Goal: Transaction & Acquisition: Subscribe to service/newsletter

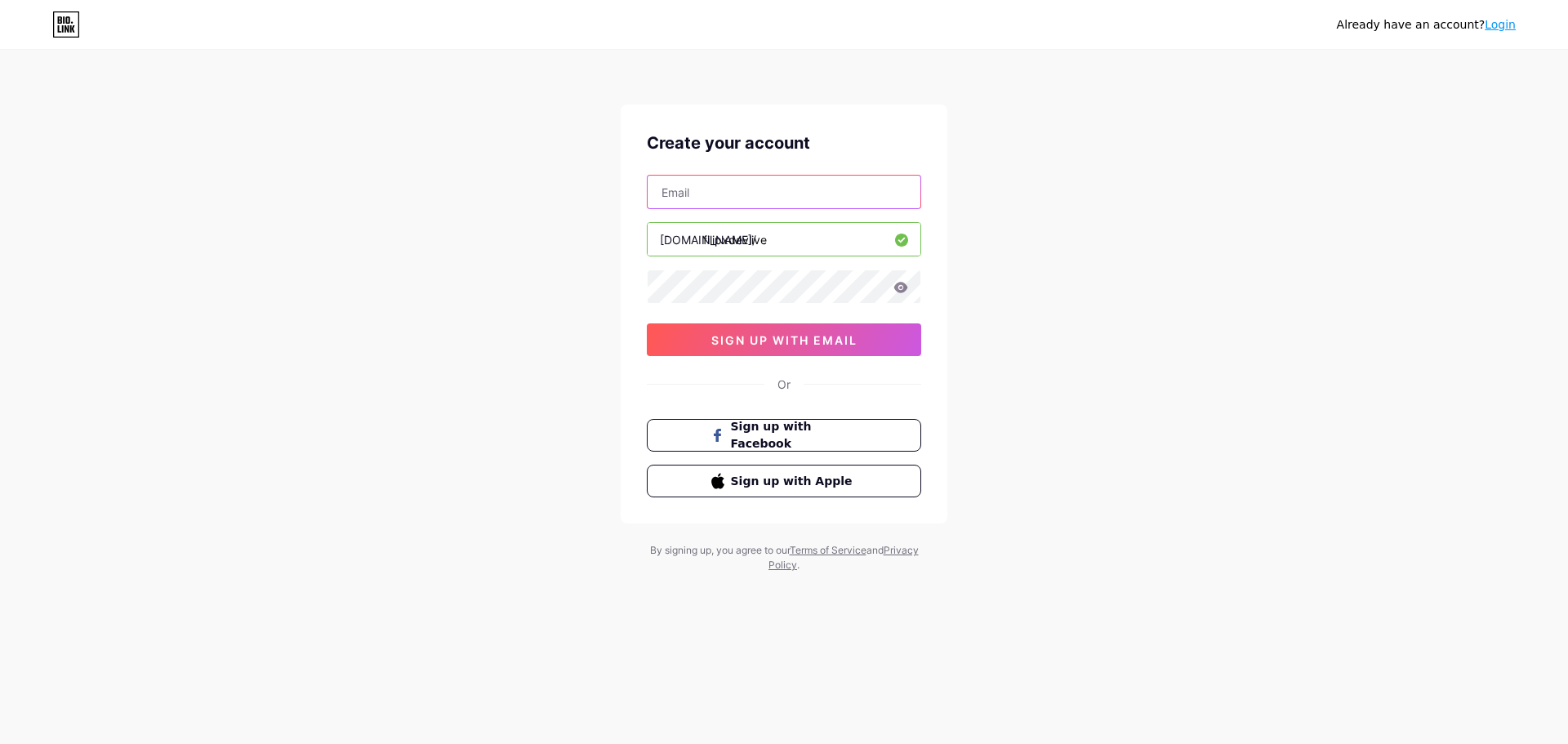
click at [730, 181] on input "text" at bounding box center [784, 192] width 273 height 33
type input "[EMAIL_ADDRESS][DOMAIN_NAME]"
click at [726, 338] on span "sign up with email" at bounding box center [784, 340] width 146 height 14
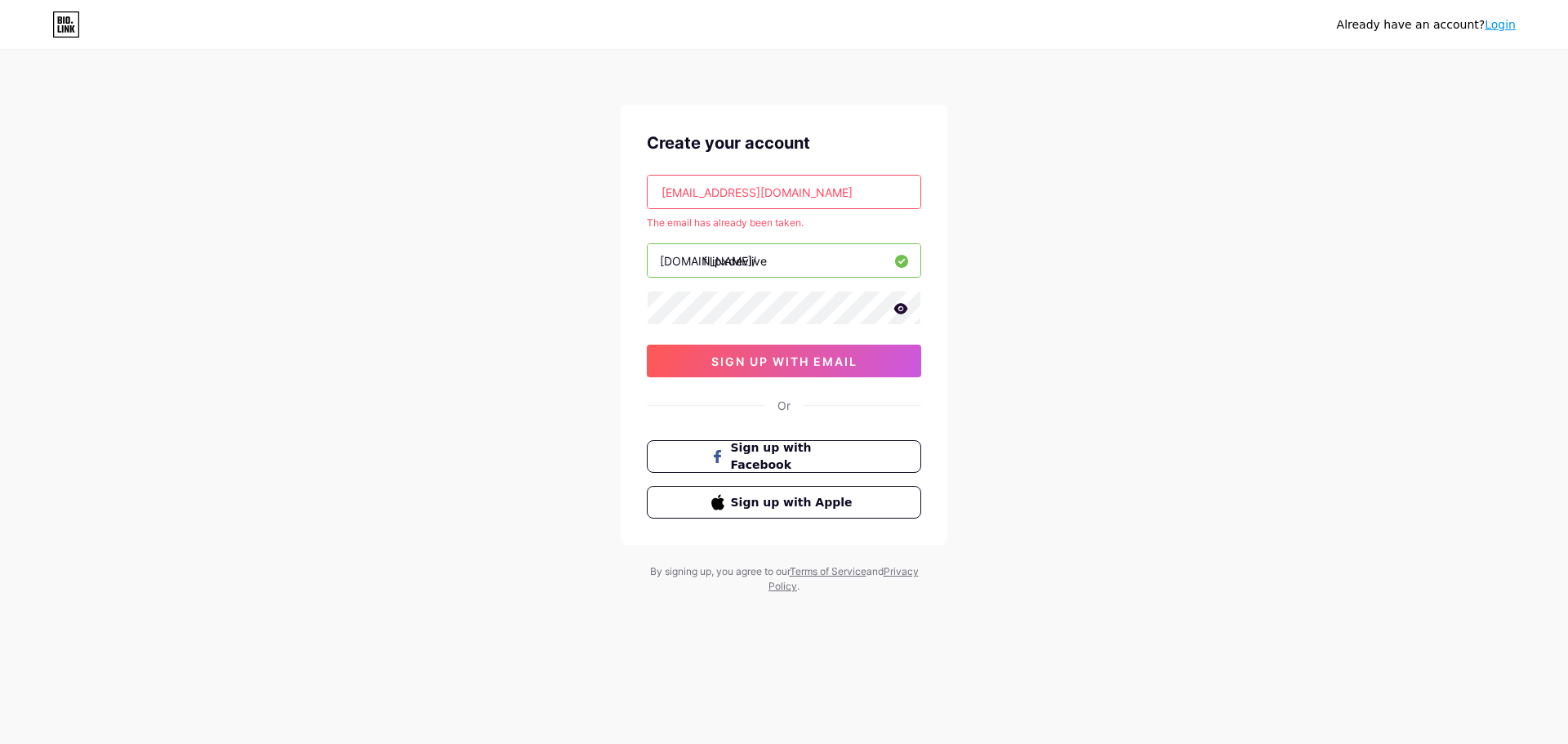
drag, startPoint x: 752, startPoint y: 186, endPoint x: 864, endPoint y: 275, distance: 143.1
click at [781, 258] on div "[EMAIL_ADDRESS][DOMAIN_NAME] The email has already been taken. [DOMAIN_NAME]/ f…" at bounding box center [784, 276] width 275 height 202
drag, startPoint x: 774, startPoint y: 194, endPoint x: 476, endPoint y: 163, distance: 299.6
click at [476, 163] on div "Already have an account? Login Create your account [EMAIL_ADDRESS][DOMAIN_NAME]…" at bounding box center [784, 322] width 1568 height 645
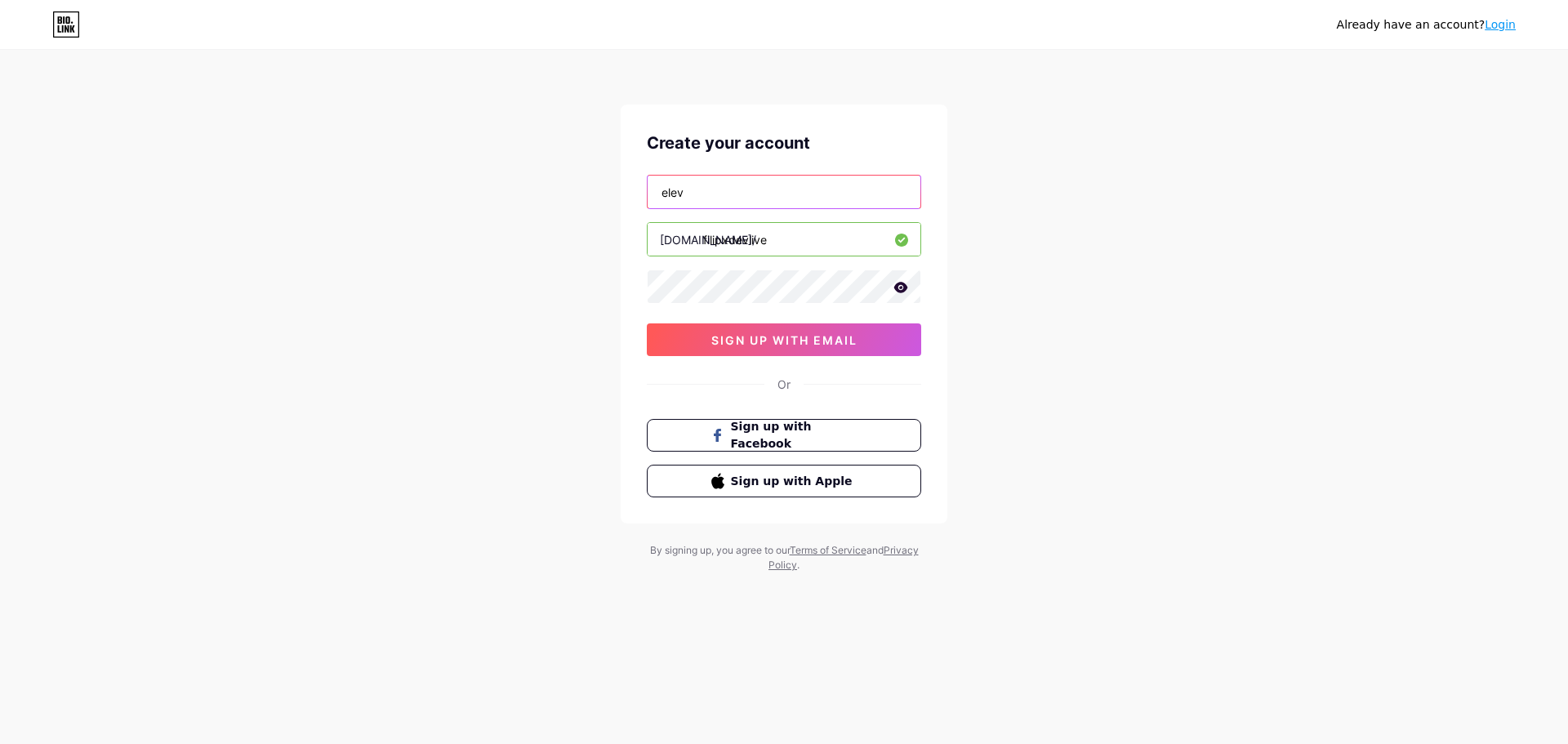
type input "[EMAIL_ADDRESS][DOMAIN_NAME]"
click at [761, 353] on button "sign up with email" at bounding box center [784, 340] width 275 height 33
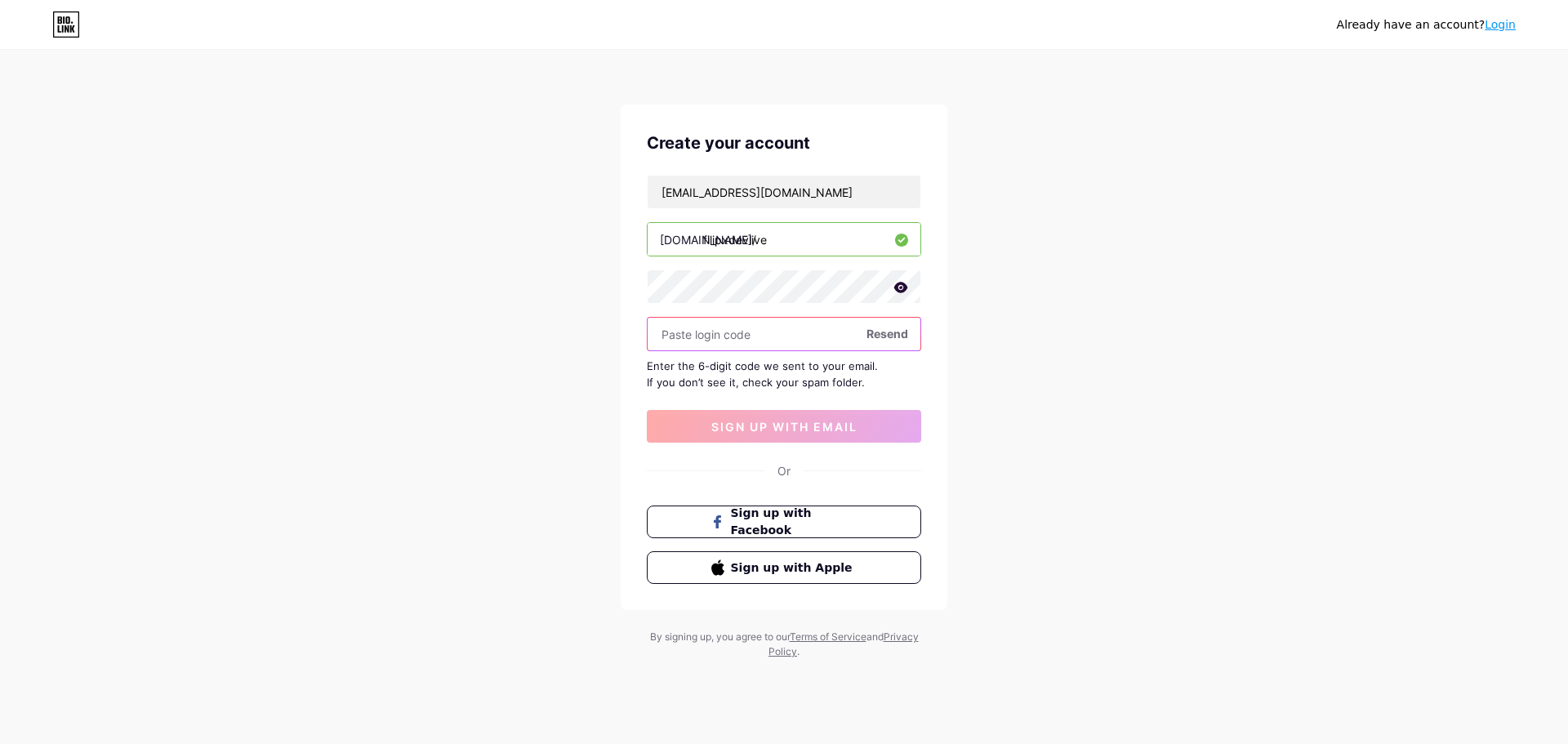
paste input "334170"
type input "334170"
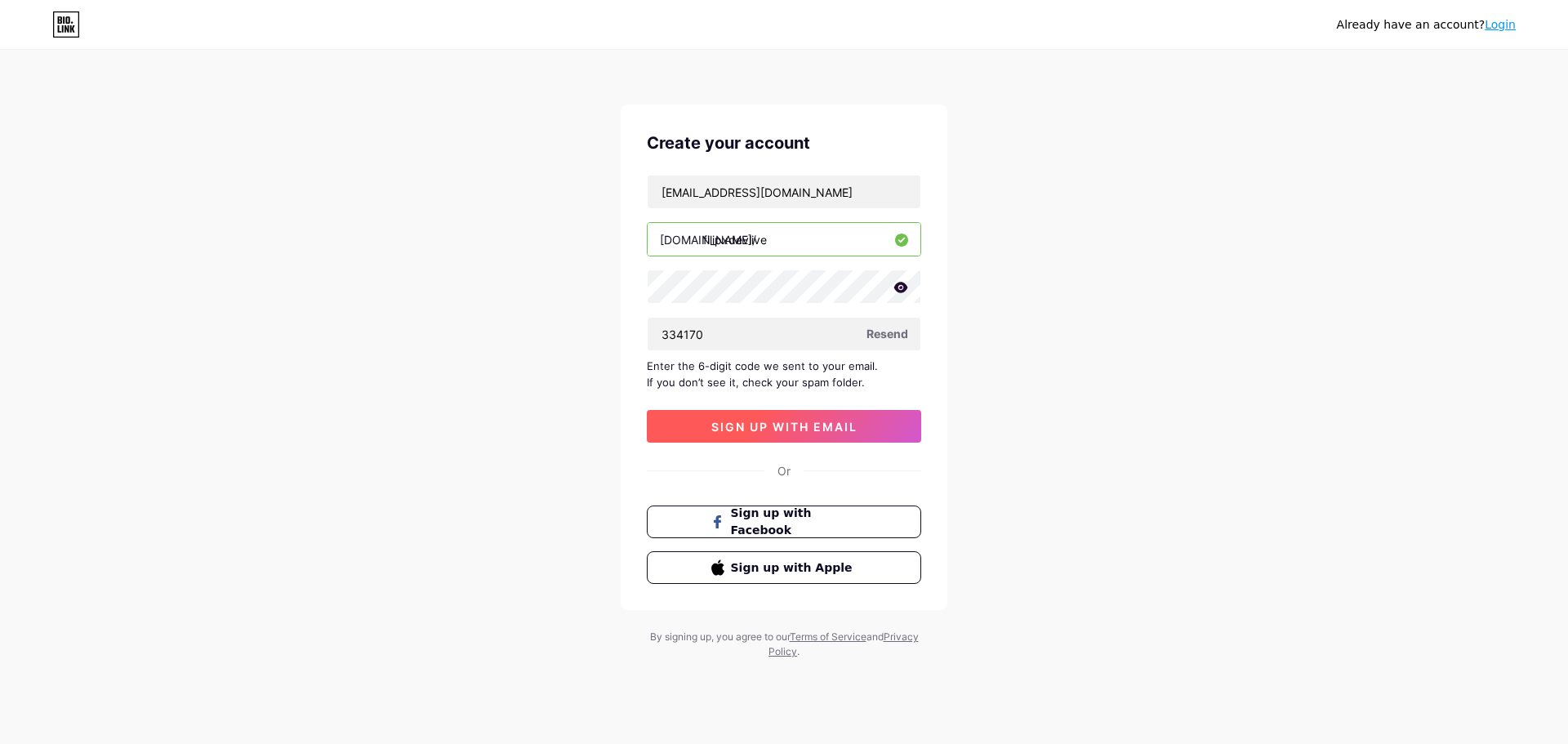
click at [784, 438] on button "sign up with email" at bounding box center [784, 427] width 275 height 33
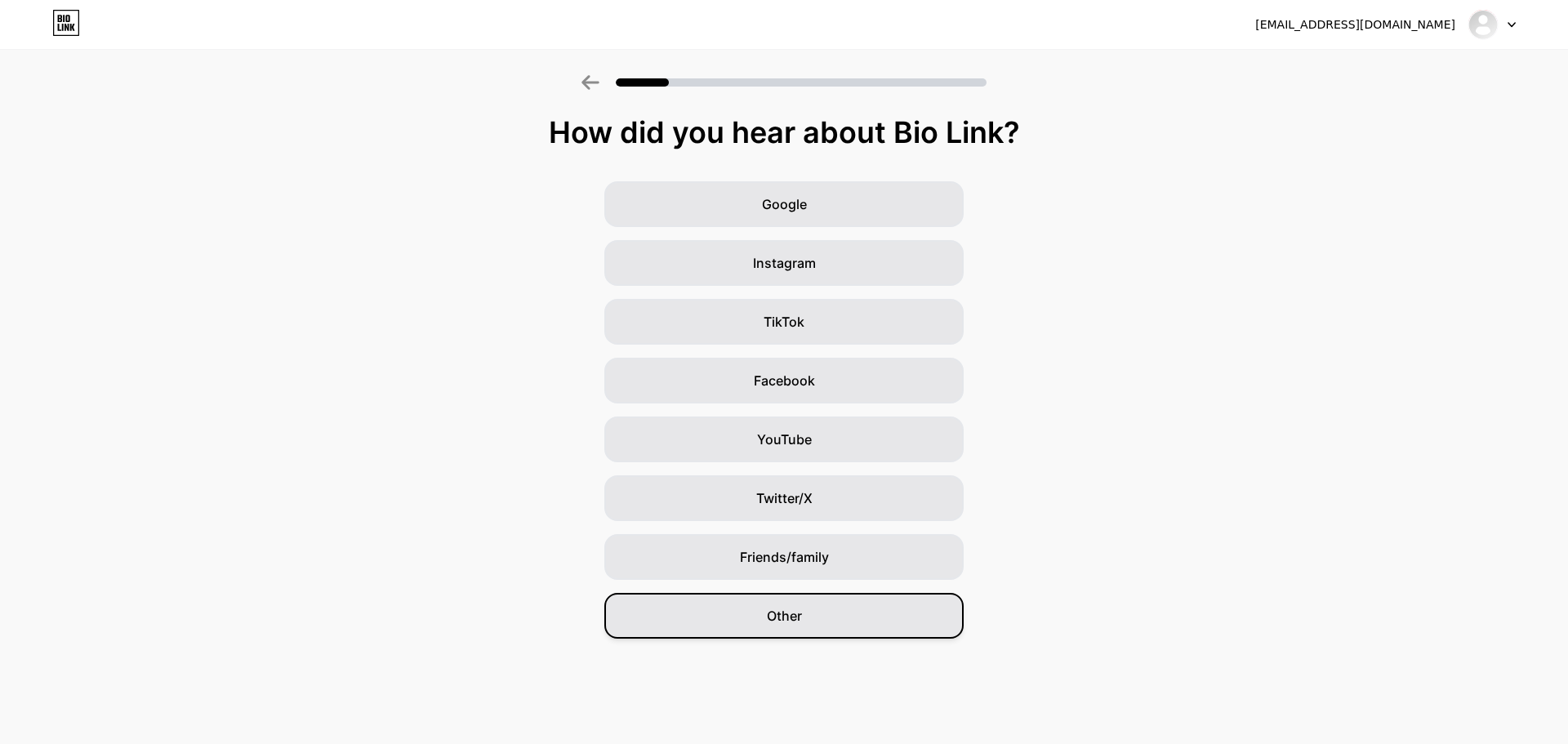
click at [839, 622] on div "Other" at bounding box center [783, 615] width 359 height 45
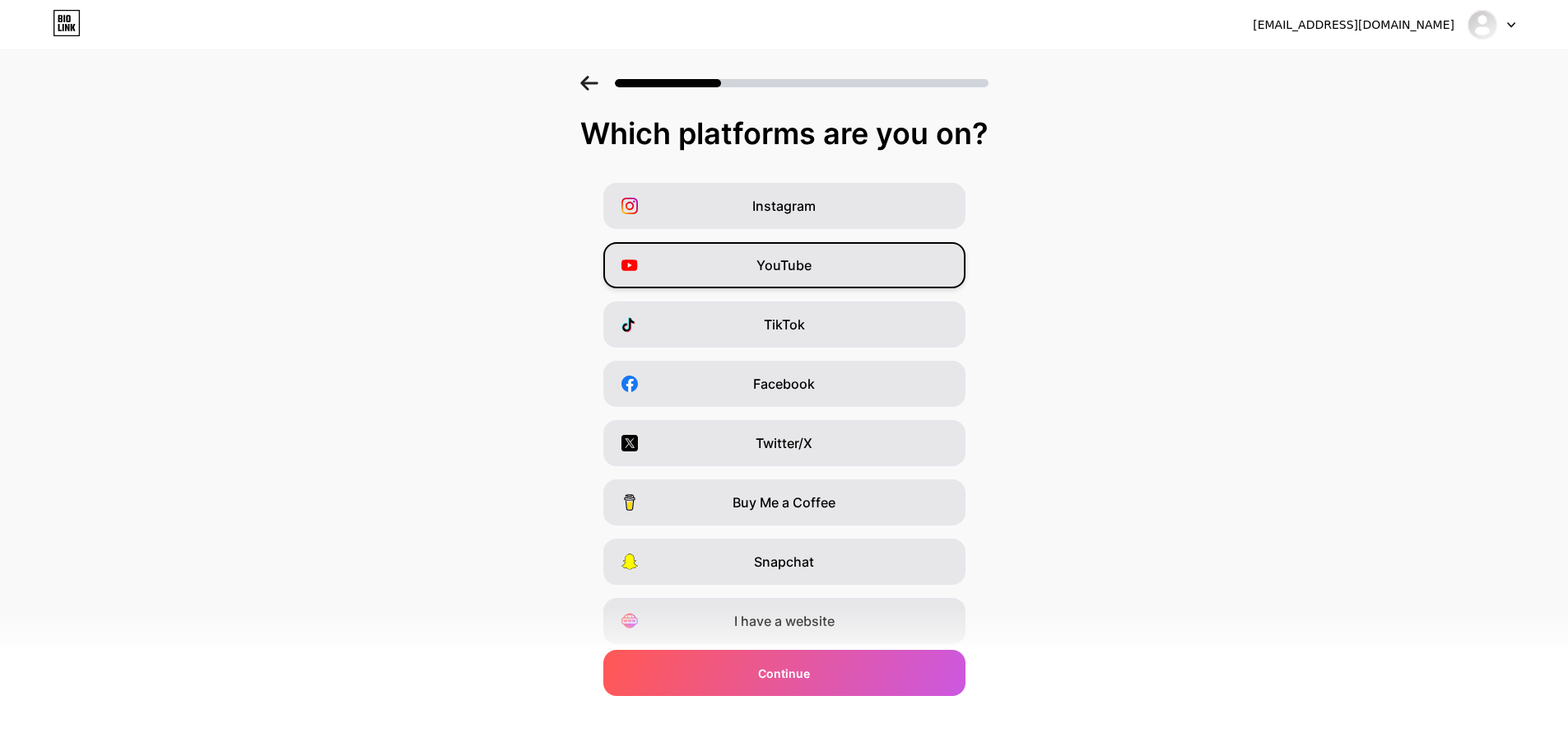
scroll to position [55, 0]
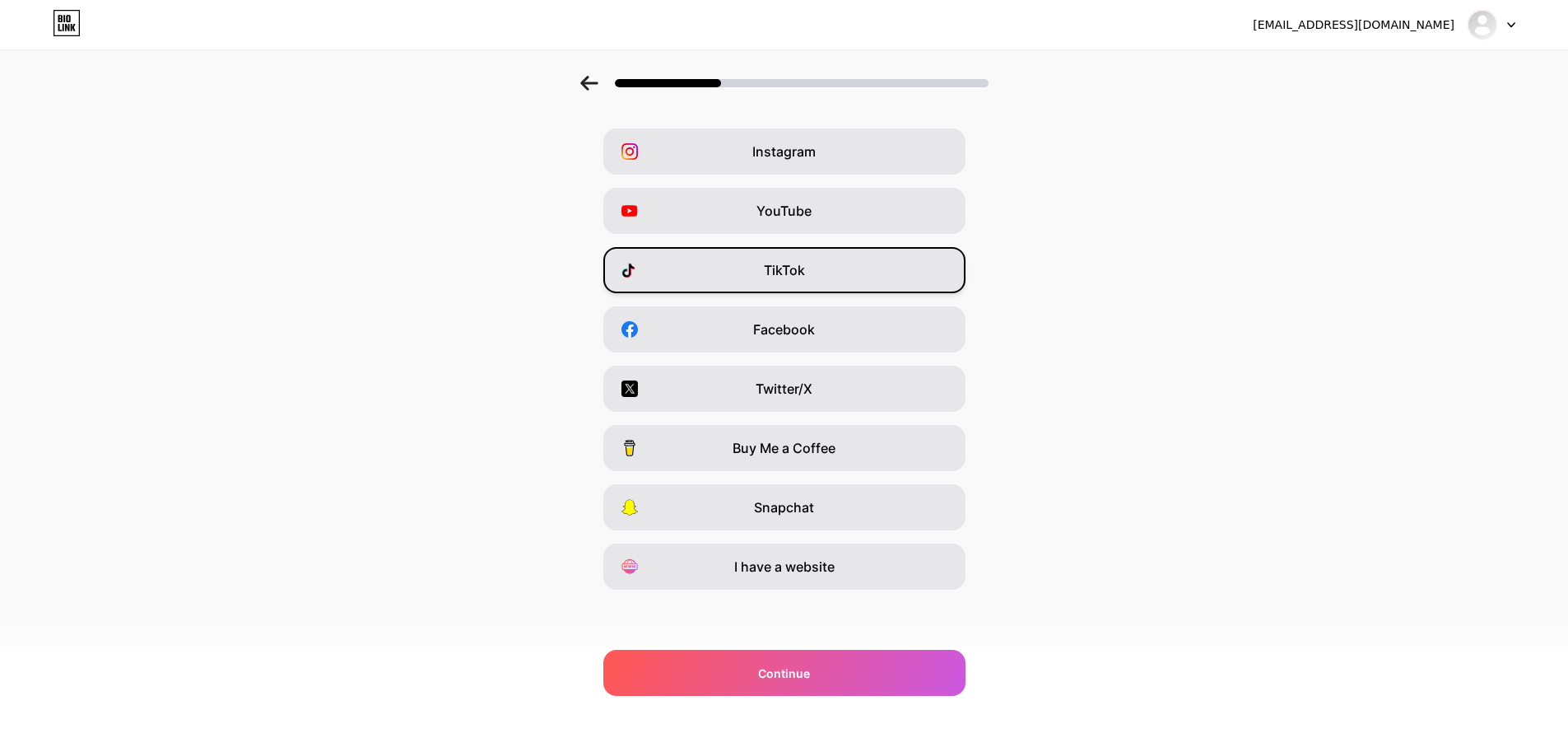
click at [731, 266] on div "TikTok" at bounding box center [784, 269] width 362 height 46
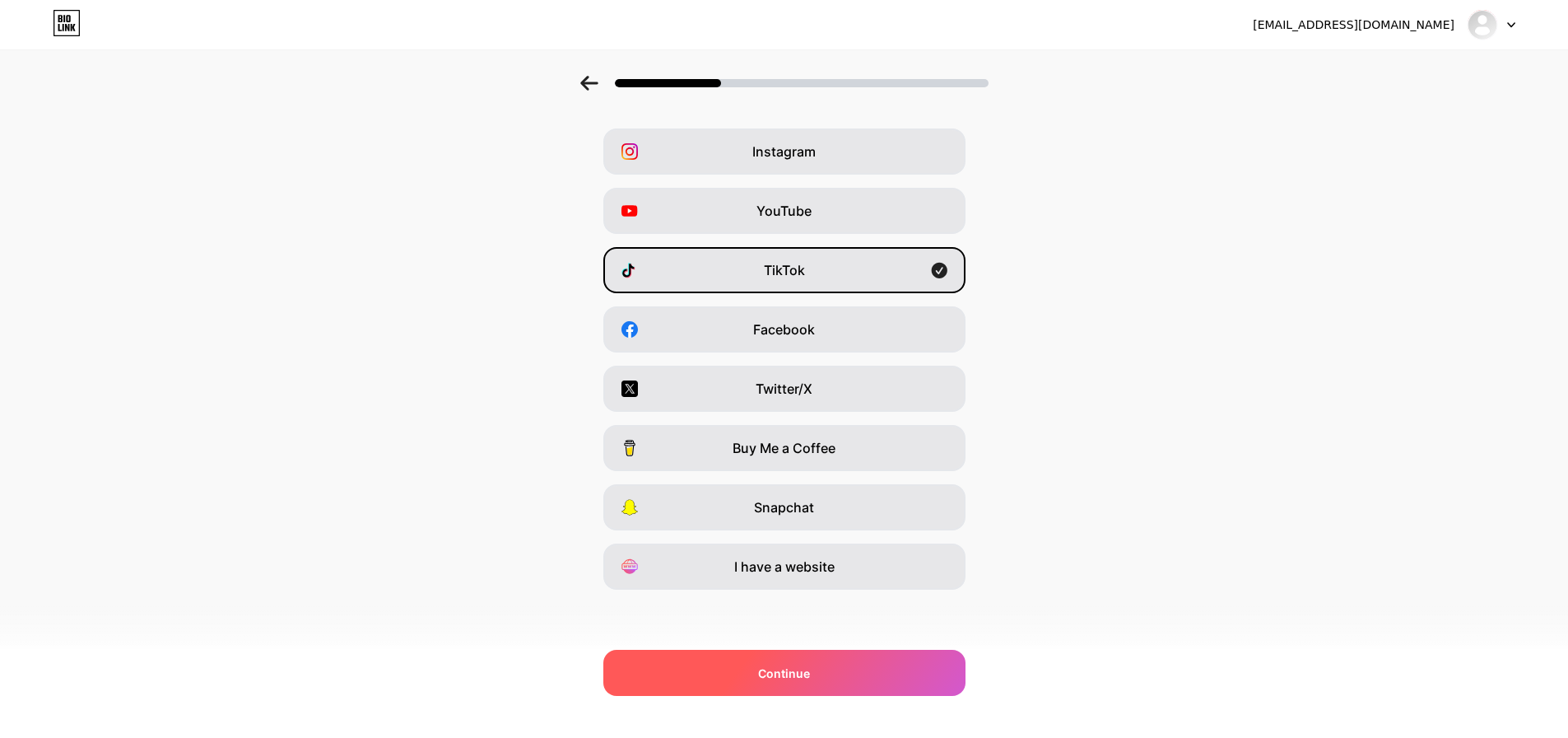
click at [851, 657] on div "Continue" at bounding box center [784, 673] width 362 height 46
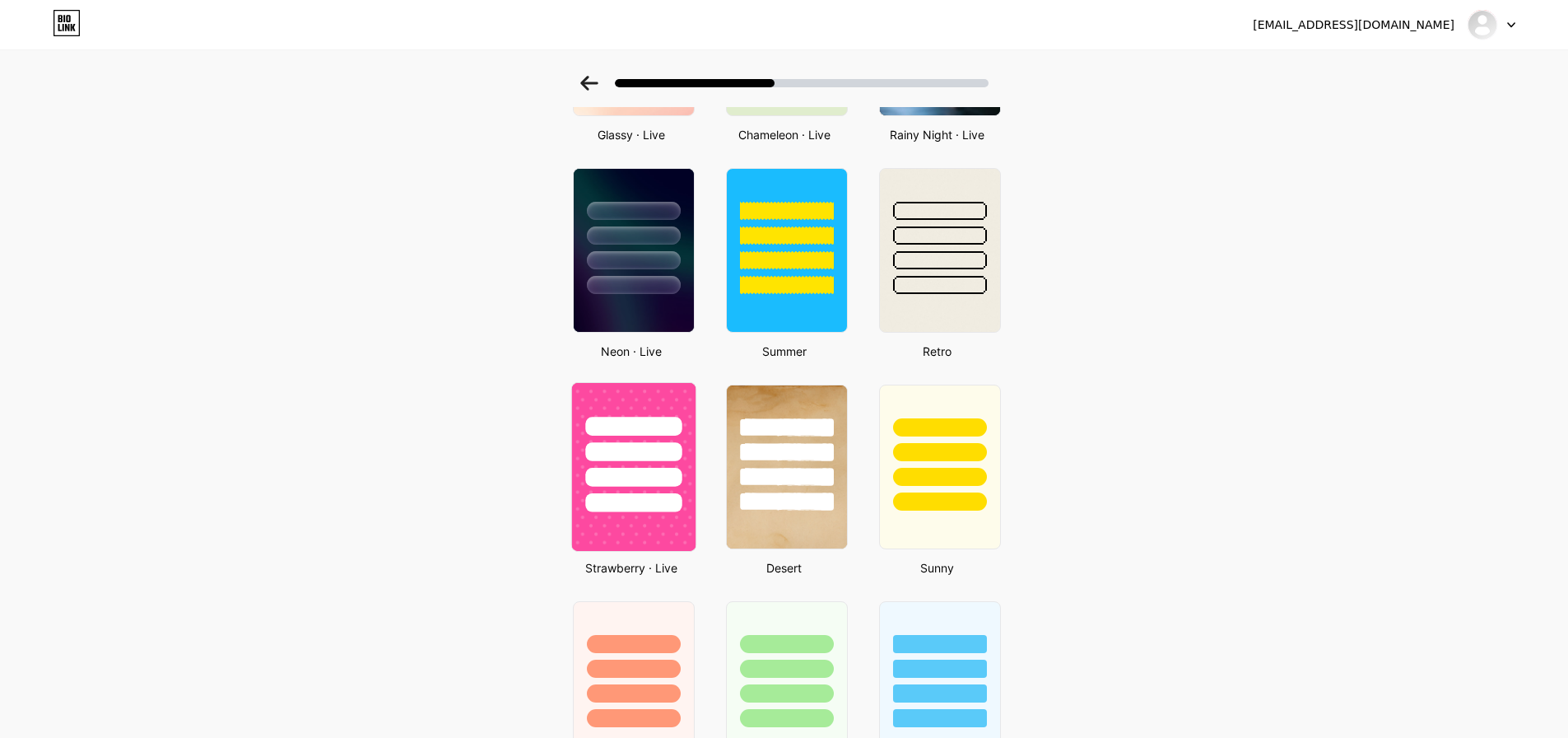
scroll to position [577, 0]
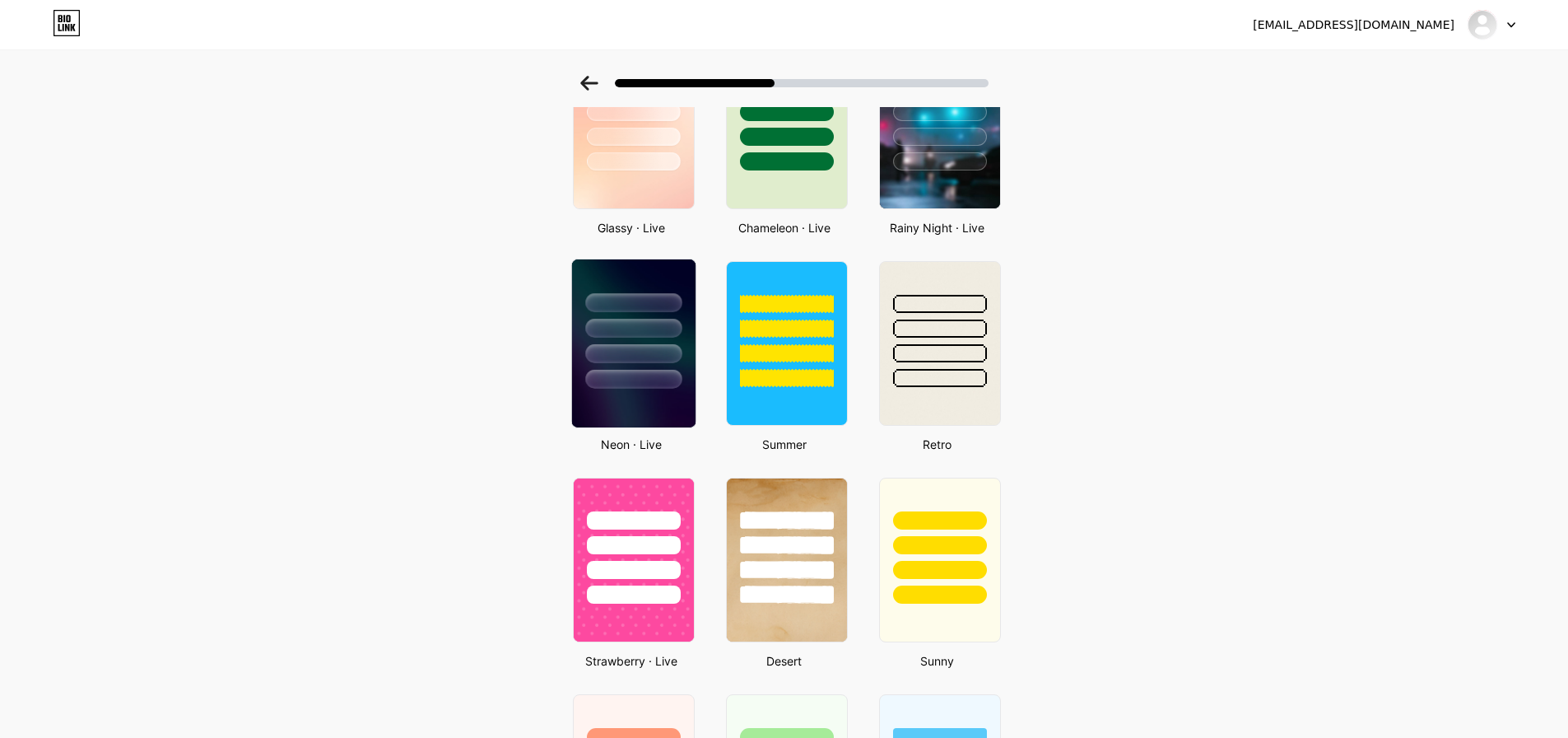
click at [637, 308] on div at bounding box center [633, 302] width 97 height 19
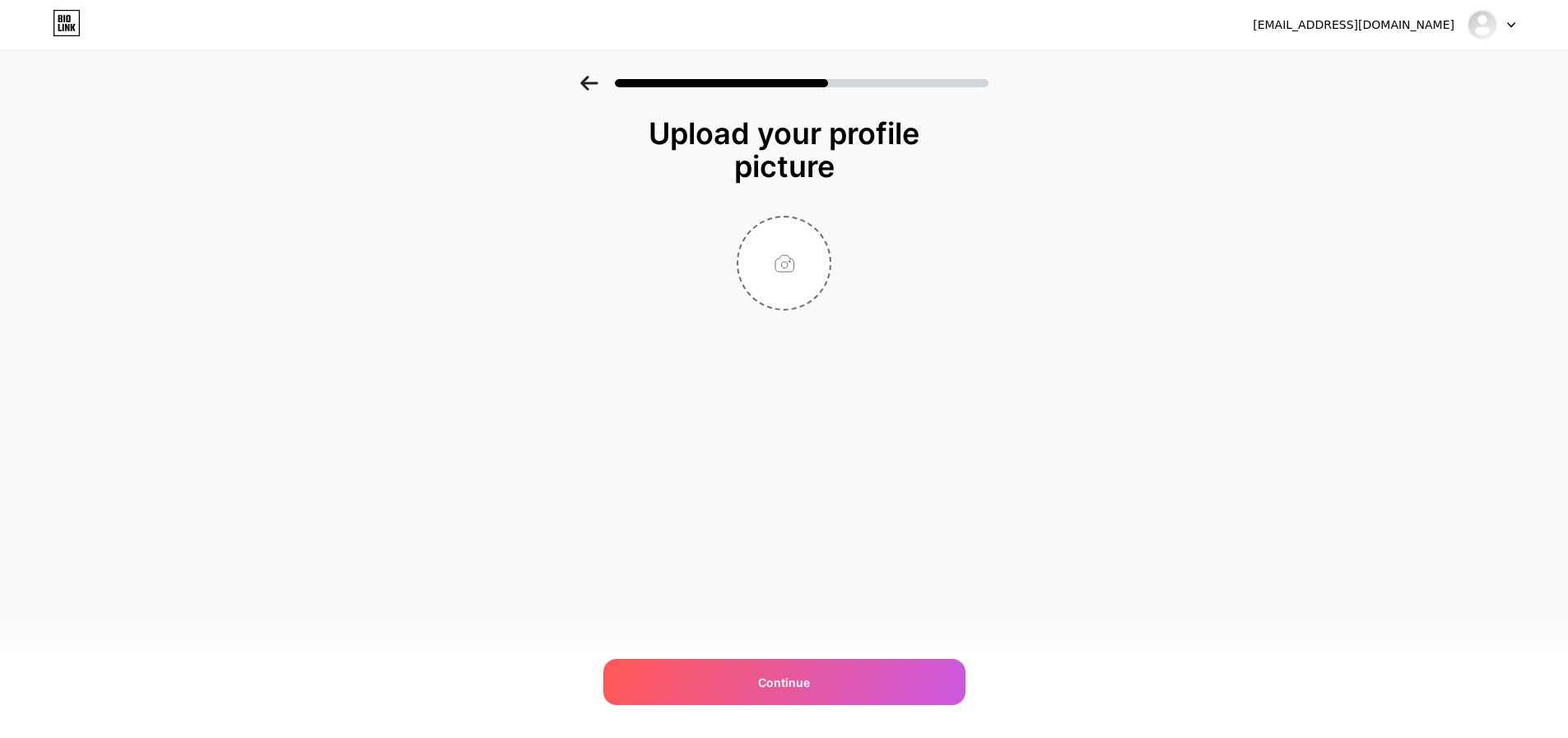
scroll to position [0, 0]
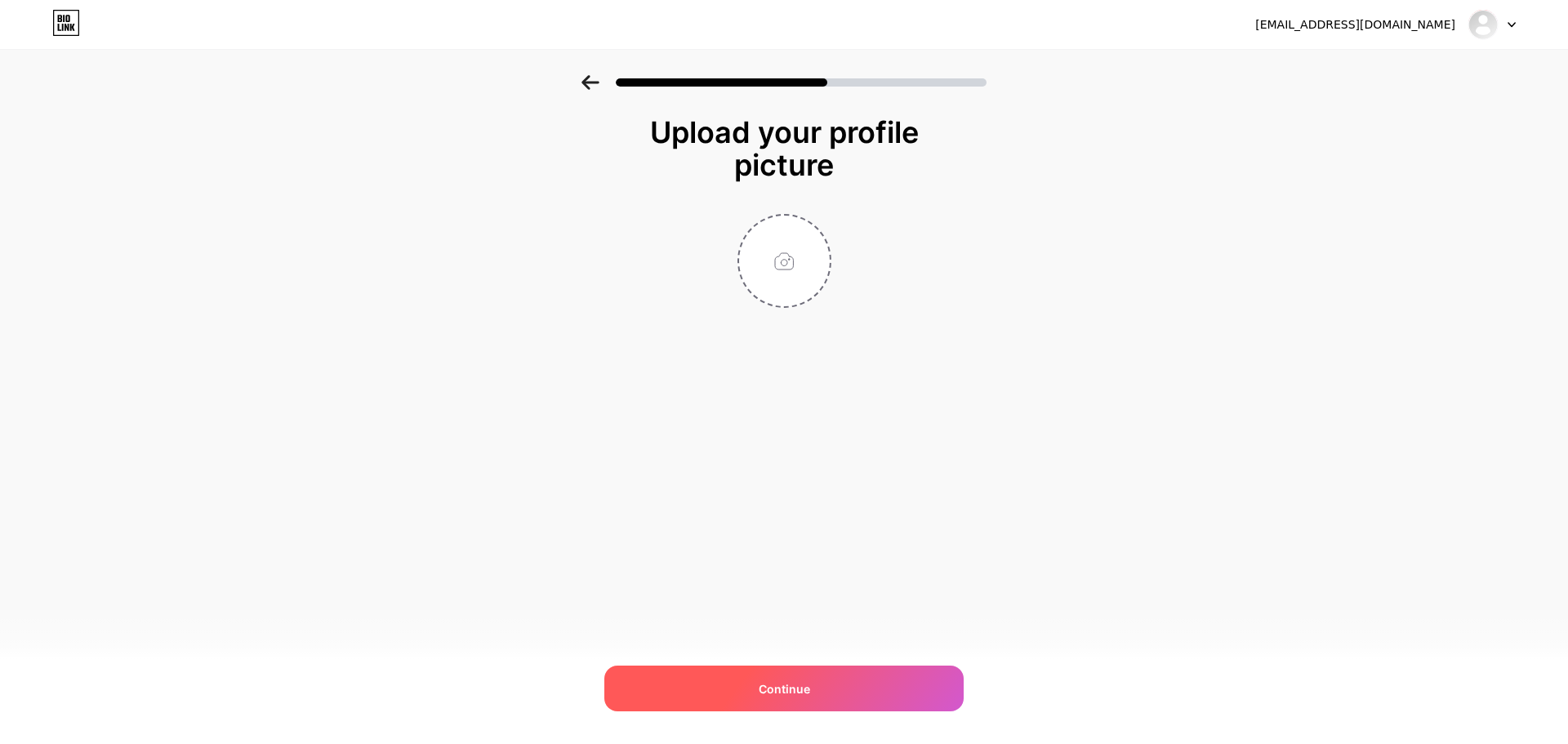
click at [876, 692] on div "Continue" at bounding box center [783, 688] width 359 height 45
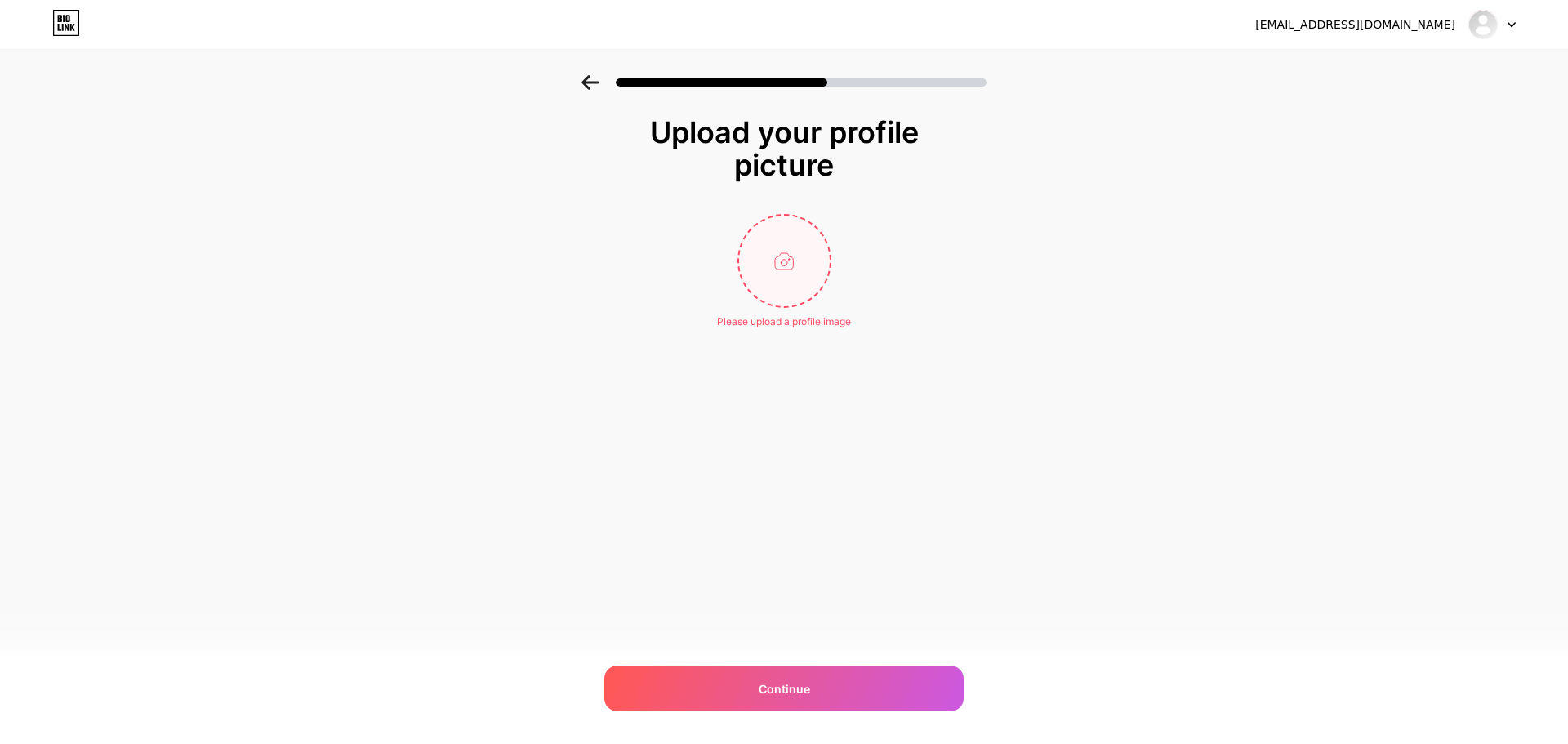
click at [773, 253] on input "file" at bounding box center [785, 261] width 91 height 91
type input "C:\fakepath\tt.png"
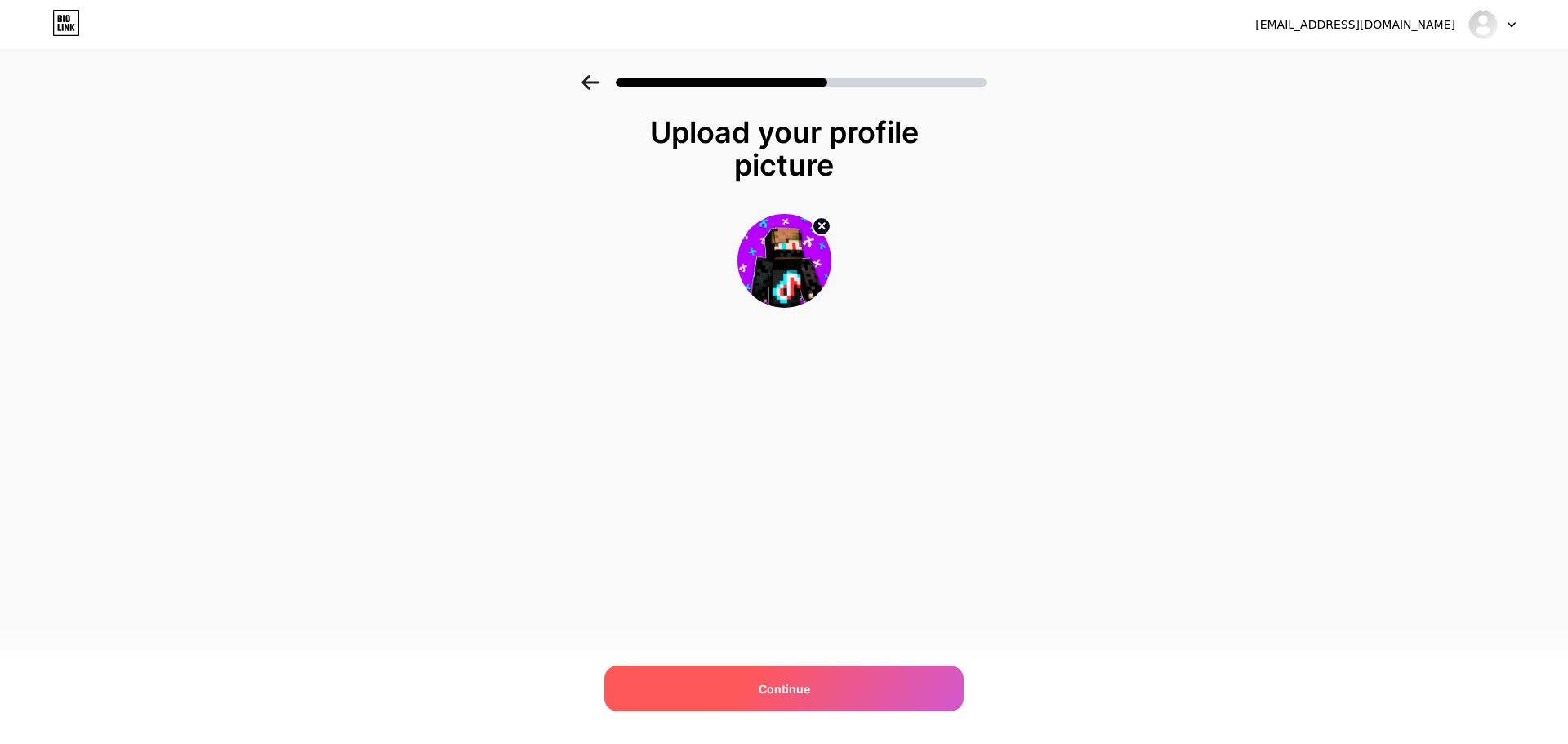
click at [785, 685] on span "Continue" at bounding box center [784, 689] width 51 height 17
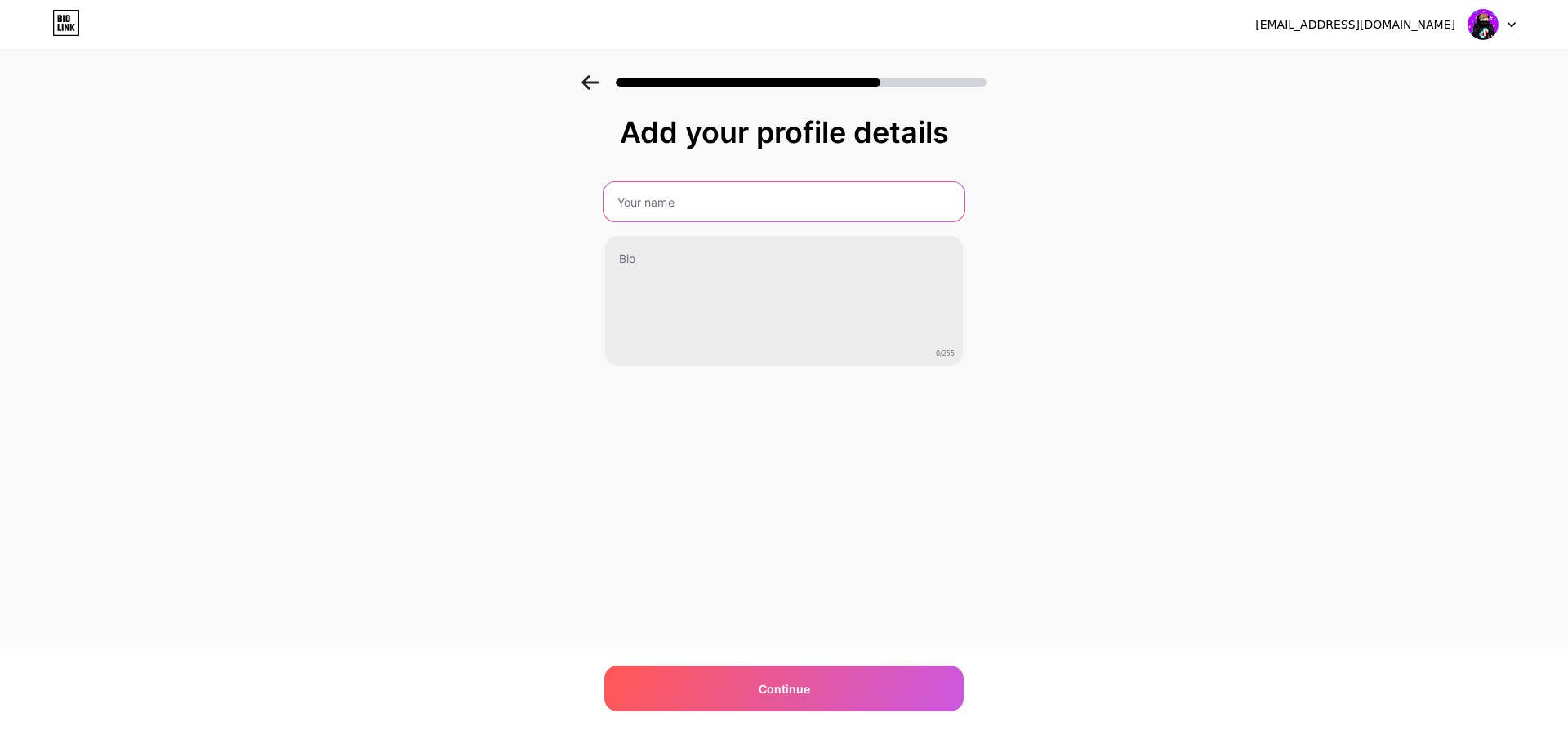
click at [668, 217] on input "text" at bounding box center [784, 201] width 361 height 40
type input "G"
type input "Filipxdevlive"
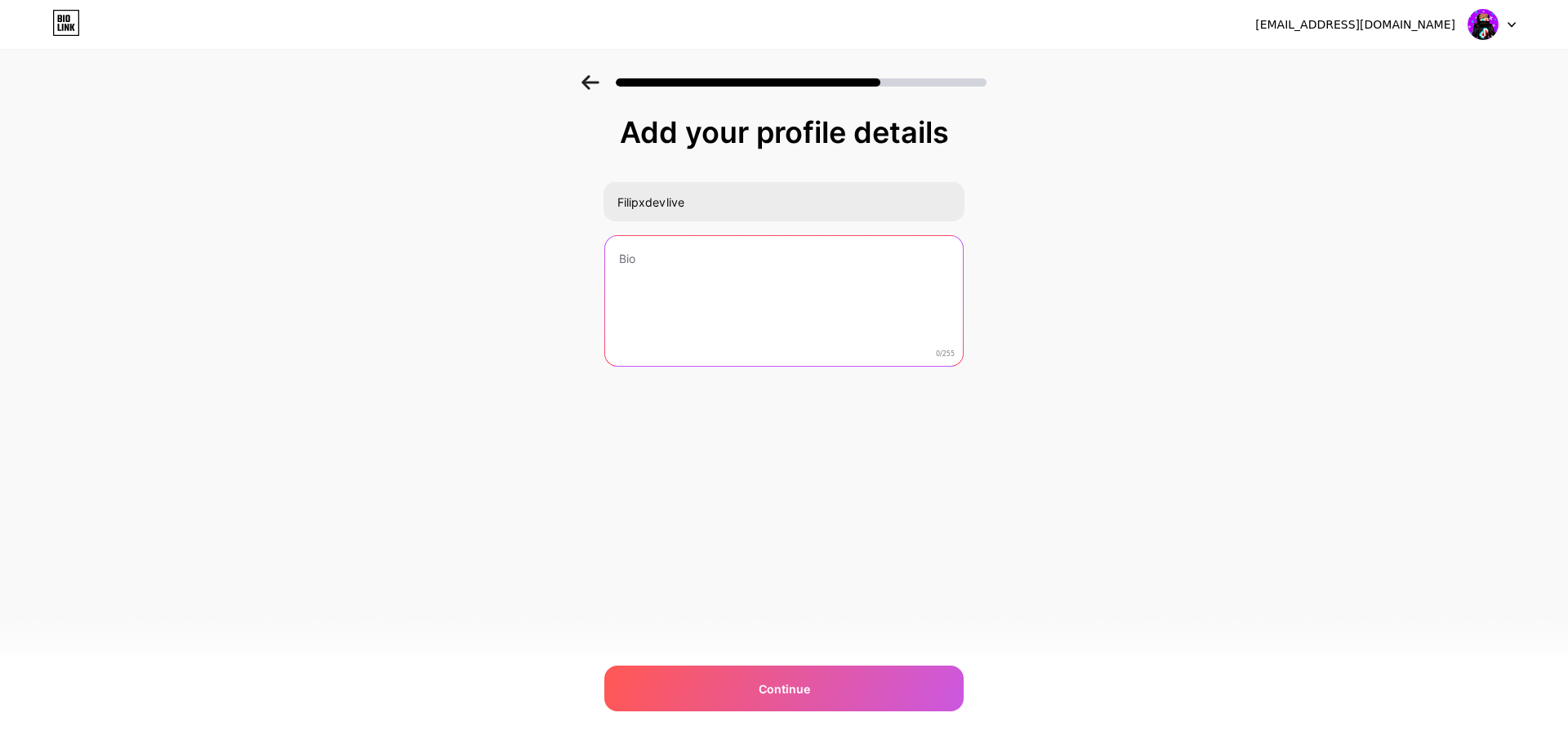
click at [678, 311] on textarea at bounding box center [784, 302] width 358 height 132
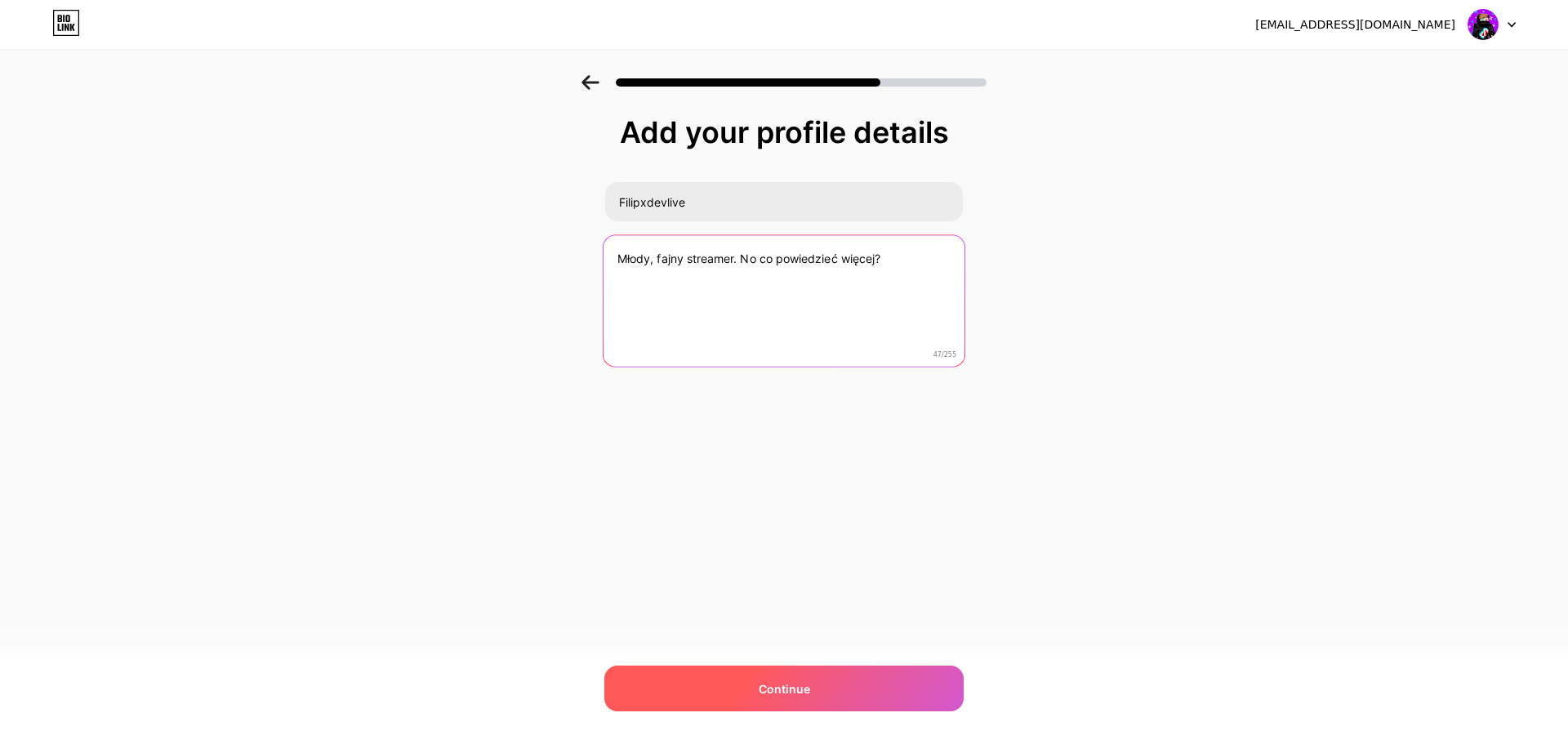
type textarea "Młody, fajny streamer. No co powiedzieć więcej?"
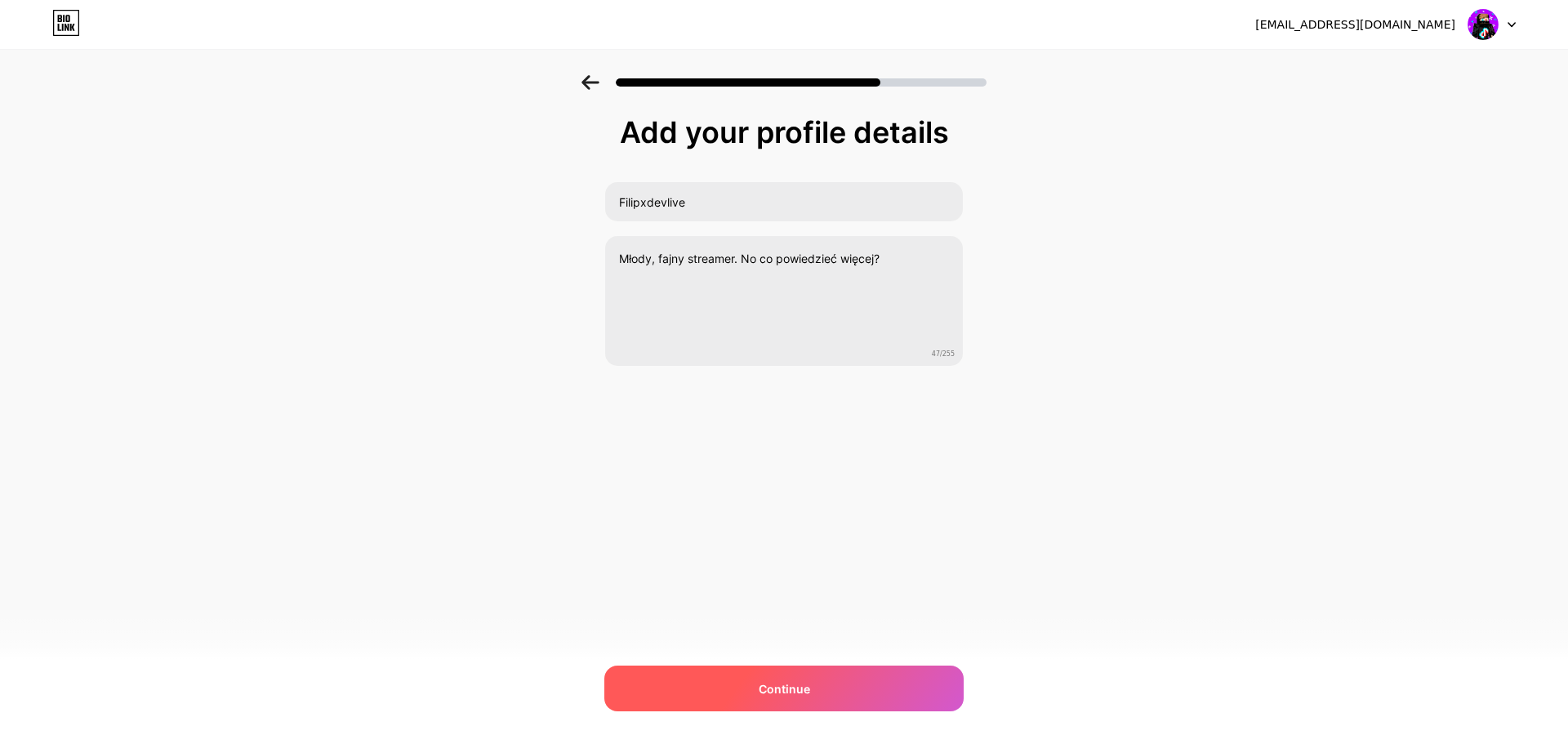
click at [940, 677] on div "Continue" at bounding box center [783, 688] width 359 height 45
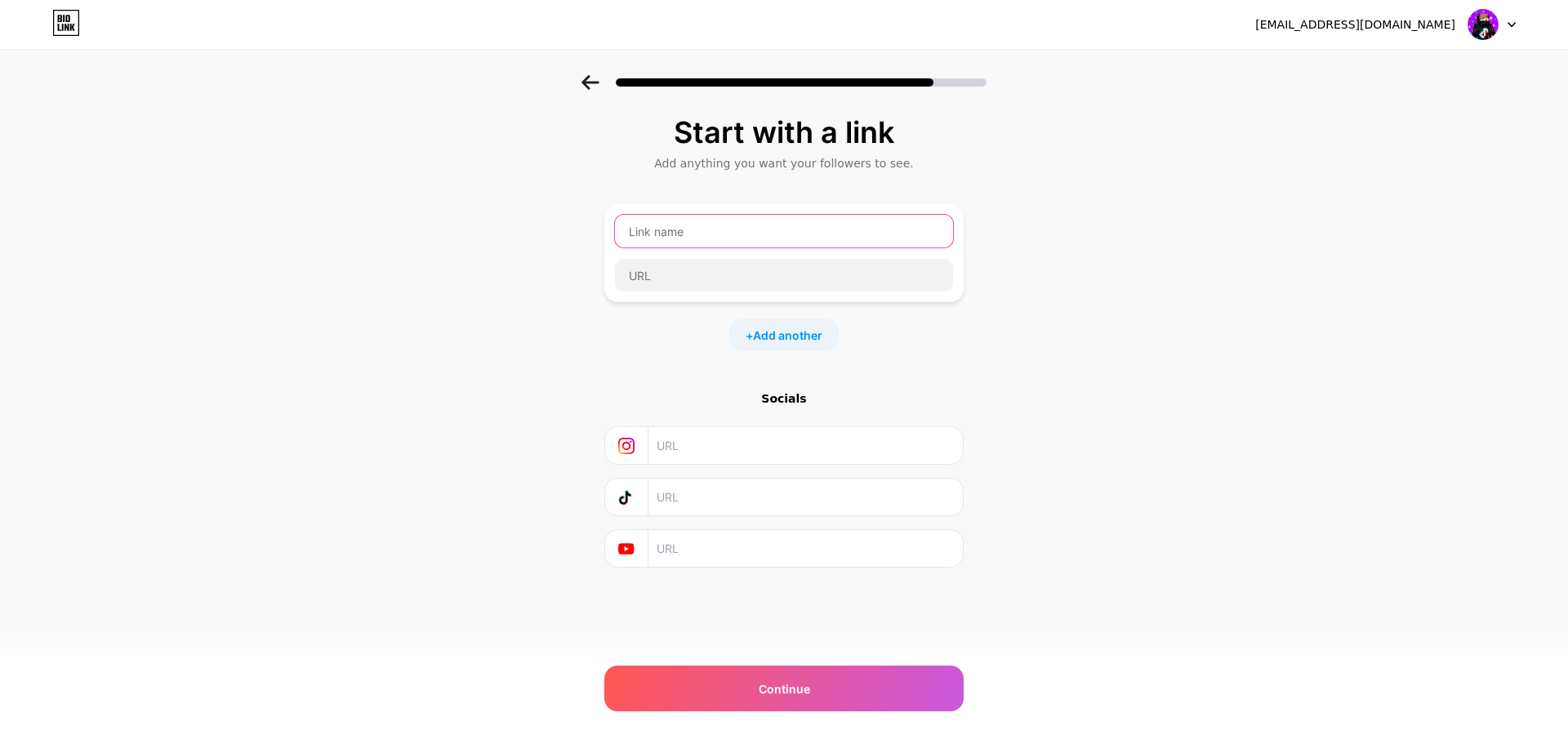
click at [791, 223] on input "text" at bounding box center [783, 231] width 338 height 33
click at [816, 486] on input "text" at bounding box center [804, 496] width 296 height 37
type input "[DOMAIN_NAME][URL]"
click at [859, 238] on input "text" at bounding box center [783, 231] width 338 height 33
type input "L"
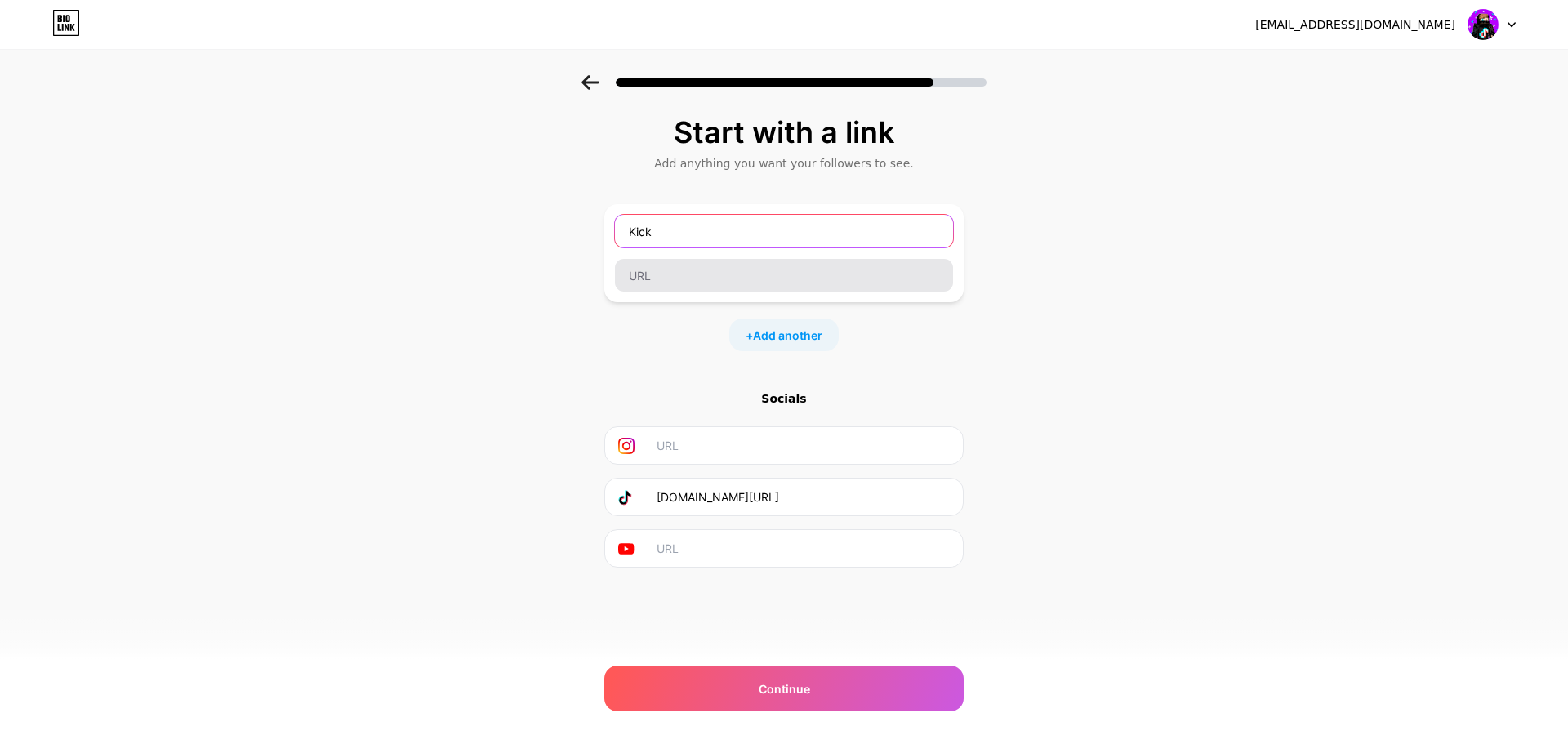
type input "Kick"
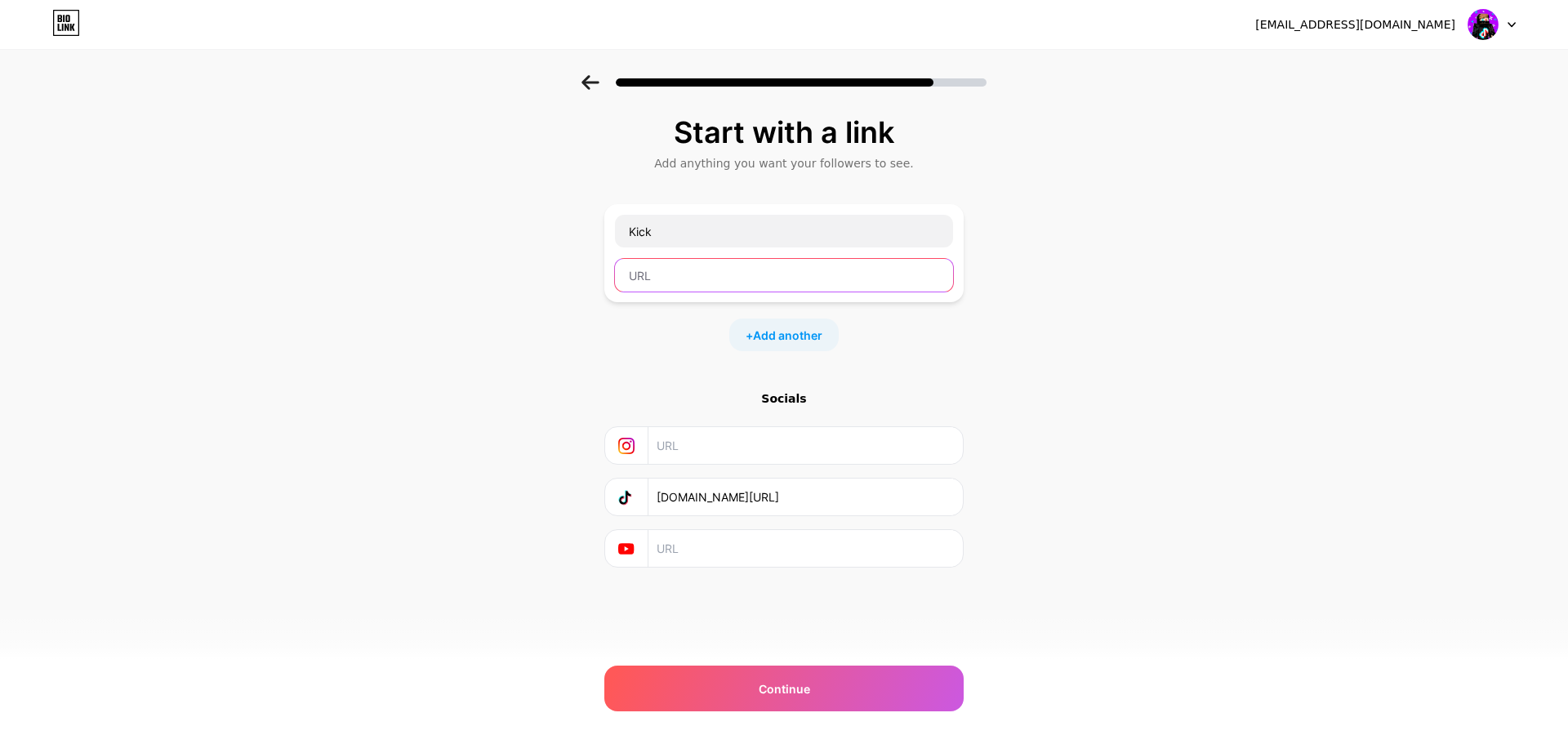
click at [670, 268] on input "text" at bounding box center [783, 275] width 338 height 33
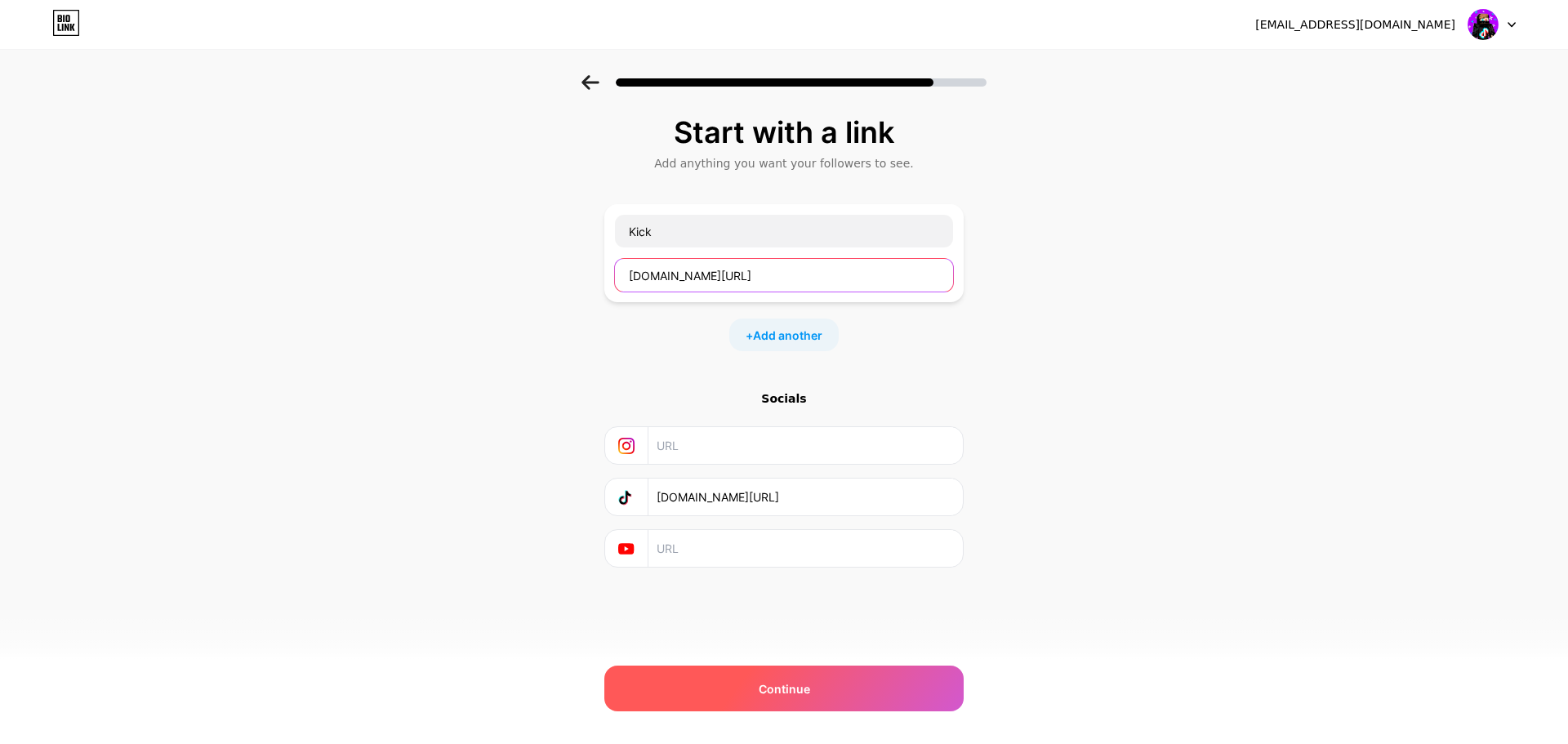
type input "[DOMAIN_NAME][URL]"
click at [783, 681] on span "Continue" at bounding box center [784, 689] width 51 height 17
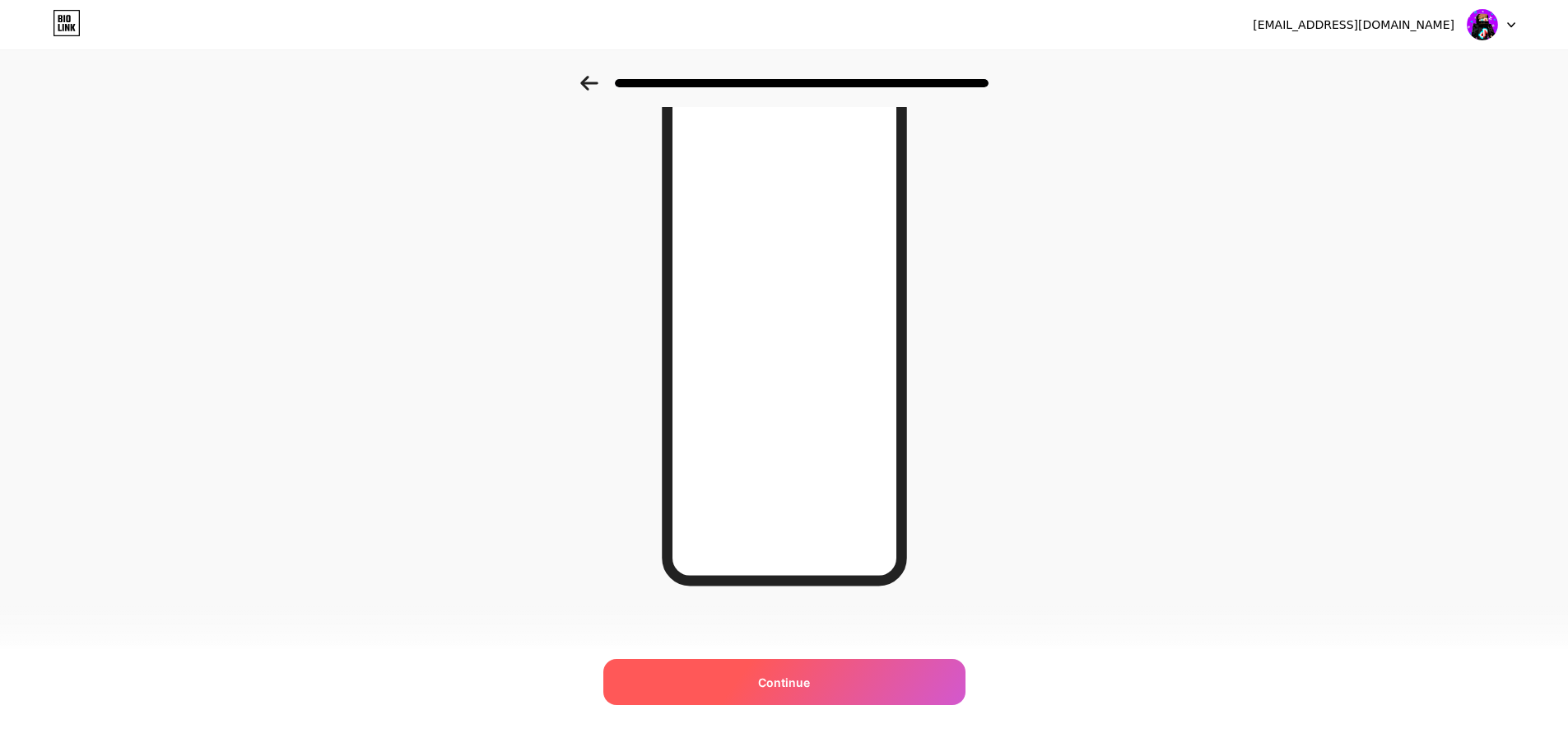
scroll to position [8, 0]
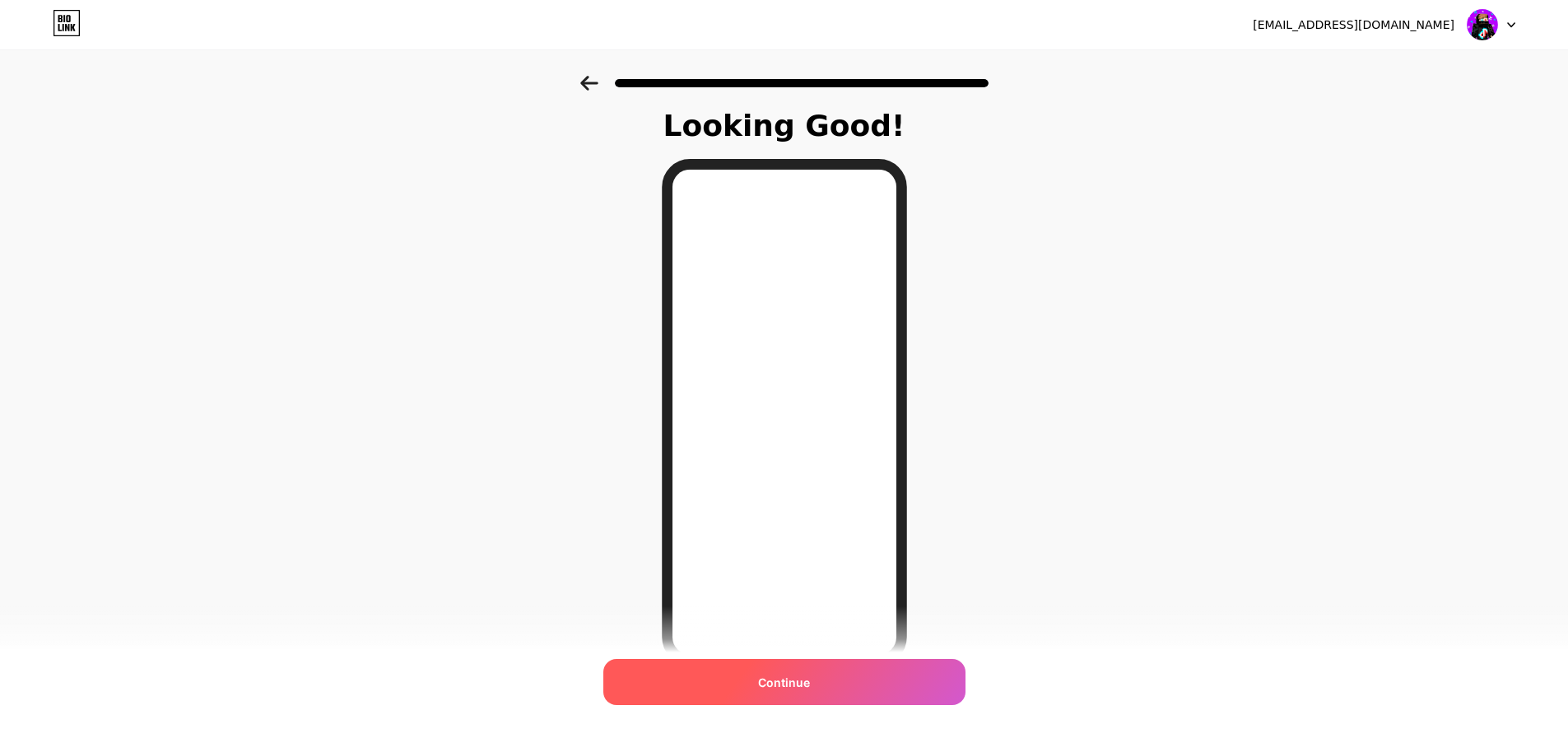
click at [718, 682] on div "Continue" at bounding box center [784, 681] width 362 height 46
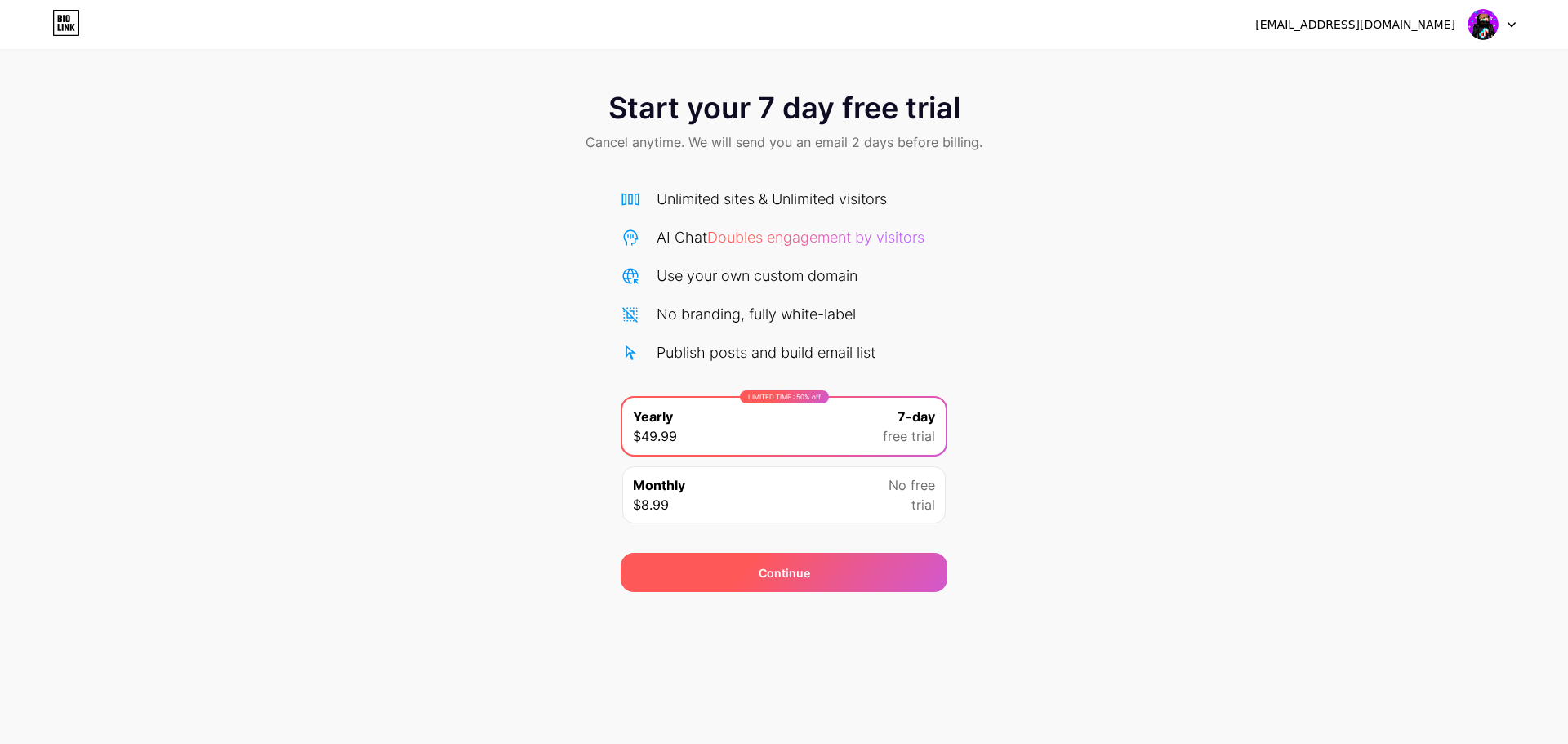
click at [767, 585] on div "Continue" at bounding box center [784, 572] width 327 height 40
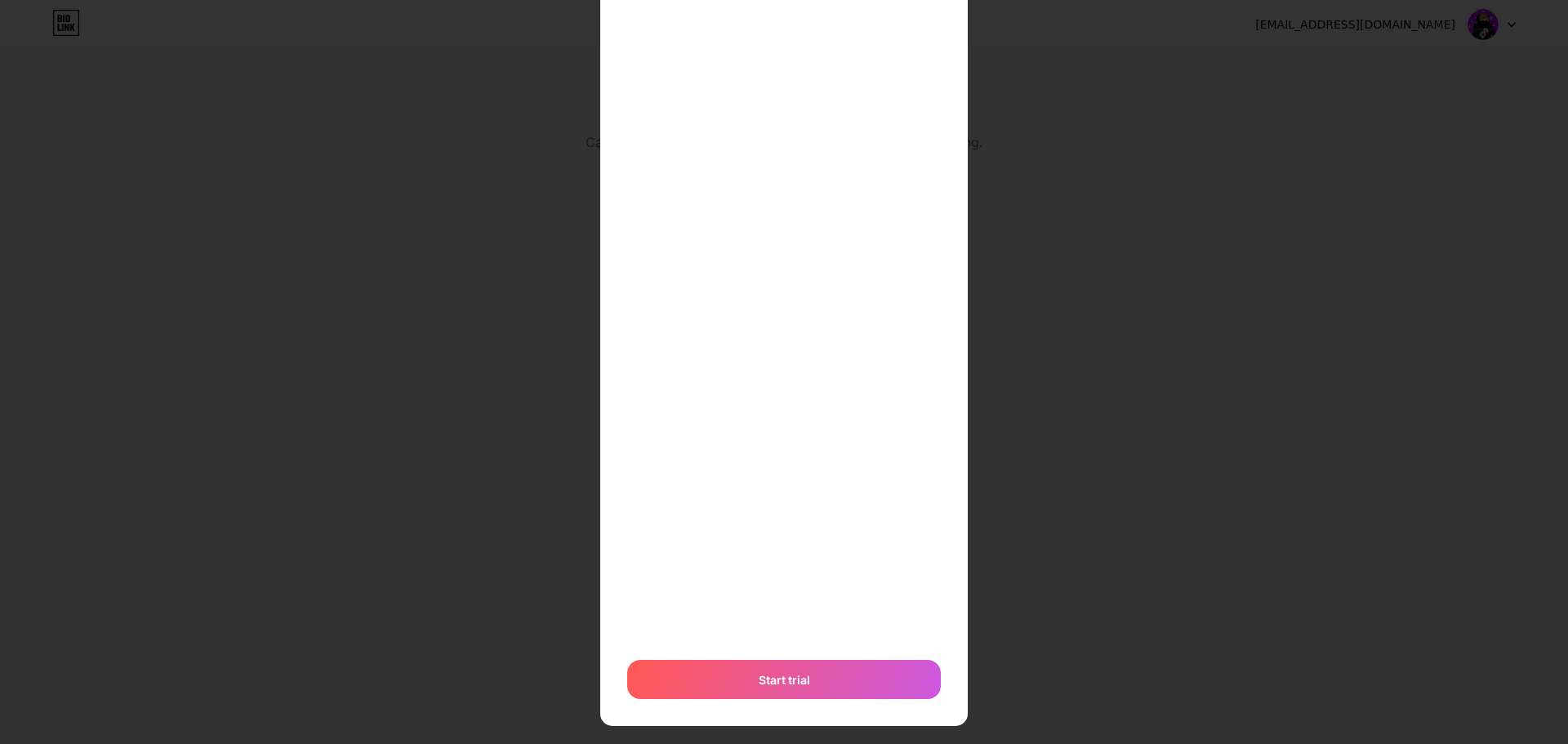
scroll to position [213, 0]
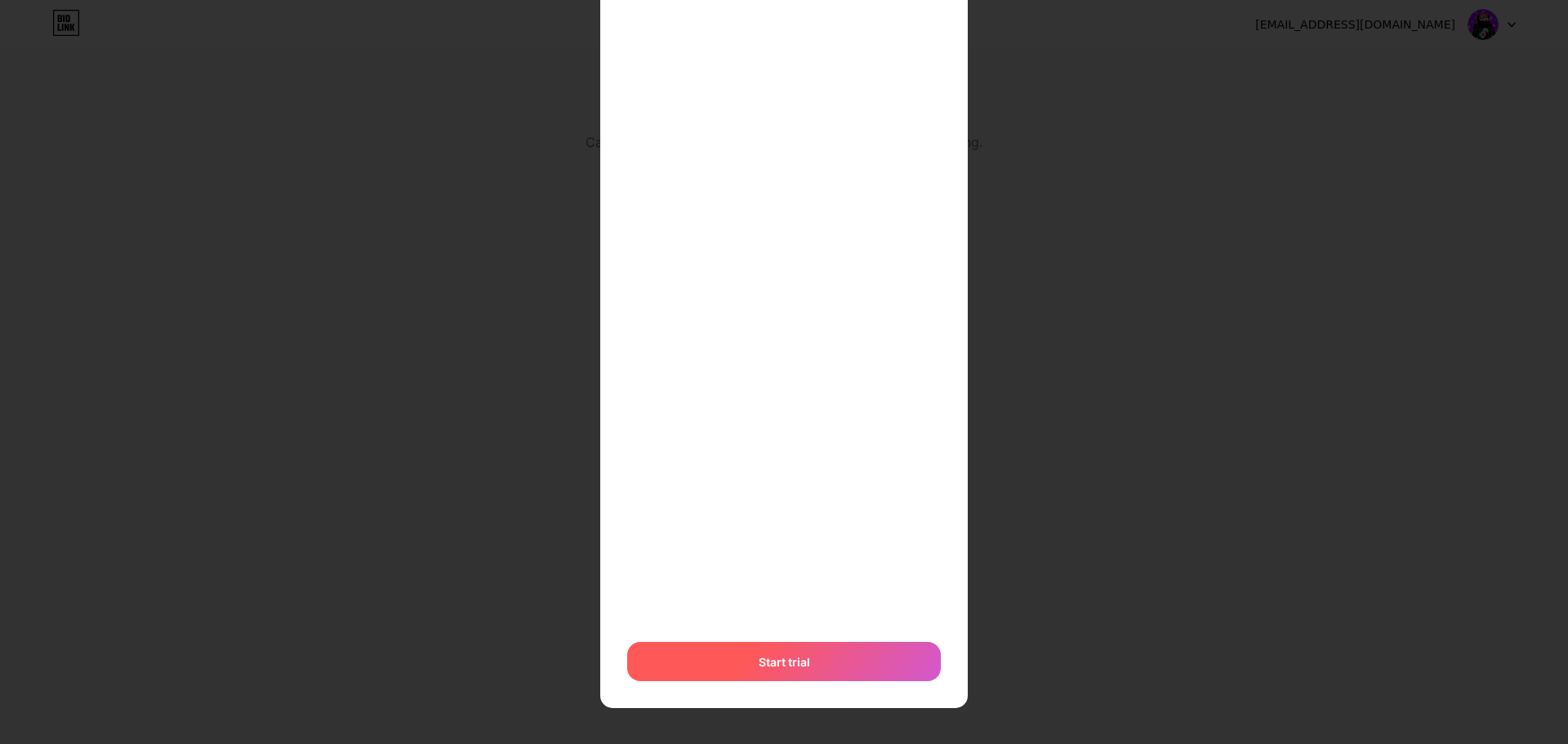
click at [759, 658] on span "Start trial" at bounding box center [784, 662] width 51 height 17
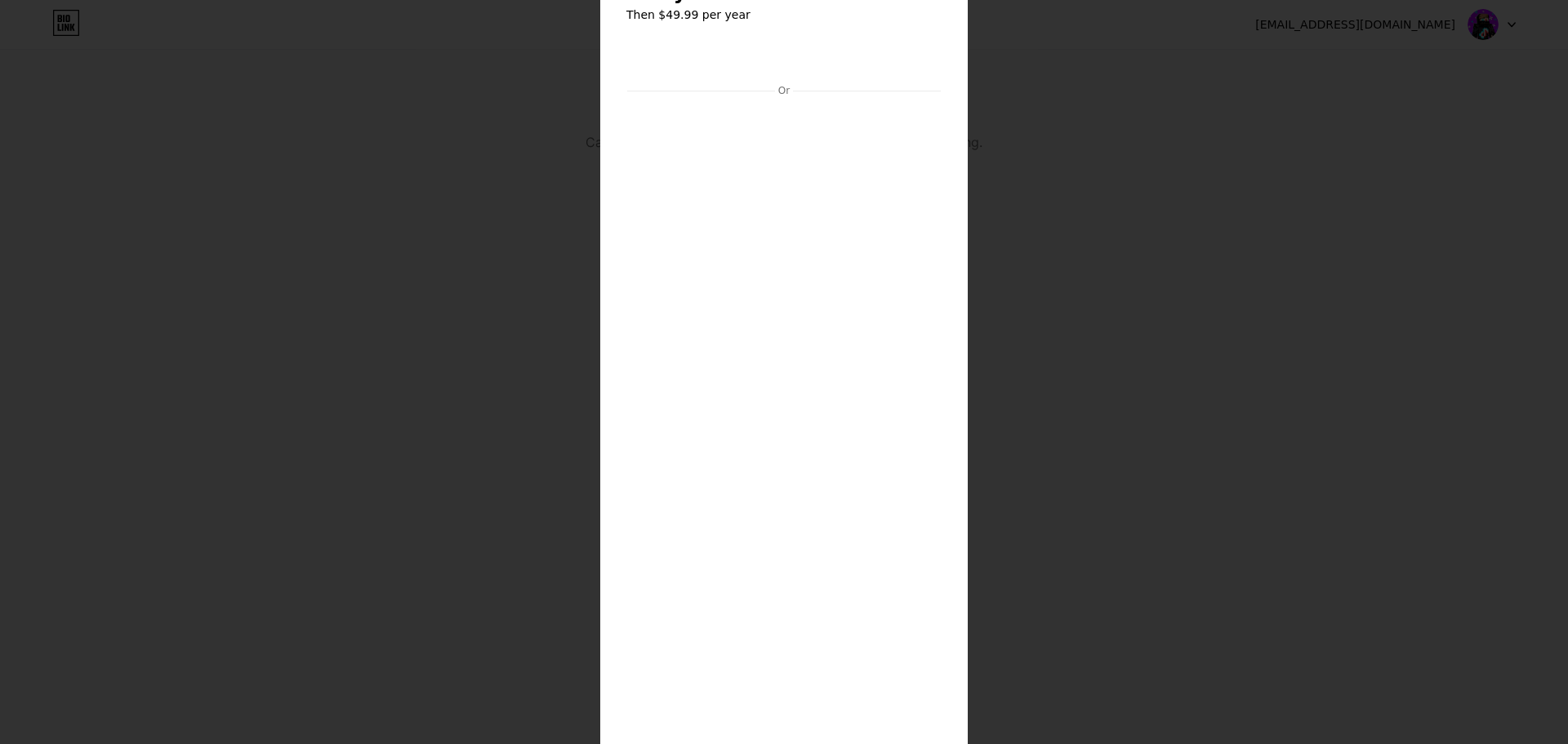
scroll to position [0, 0]
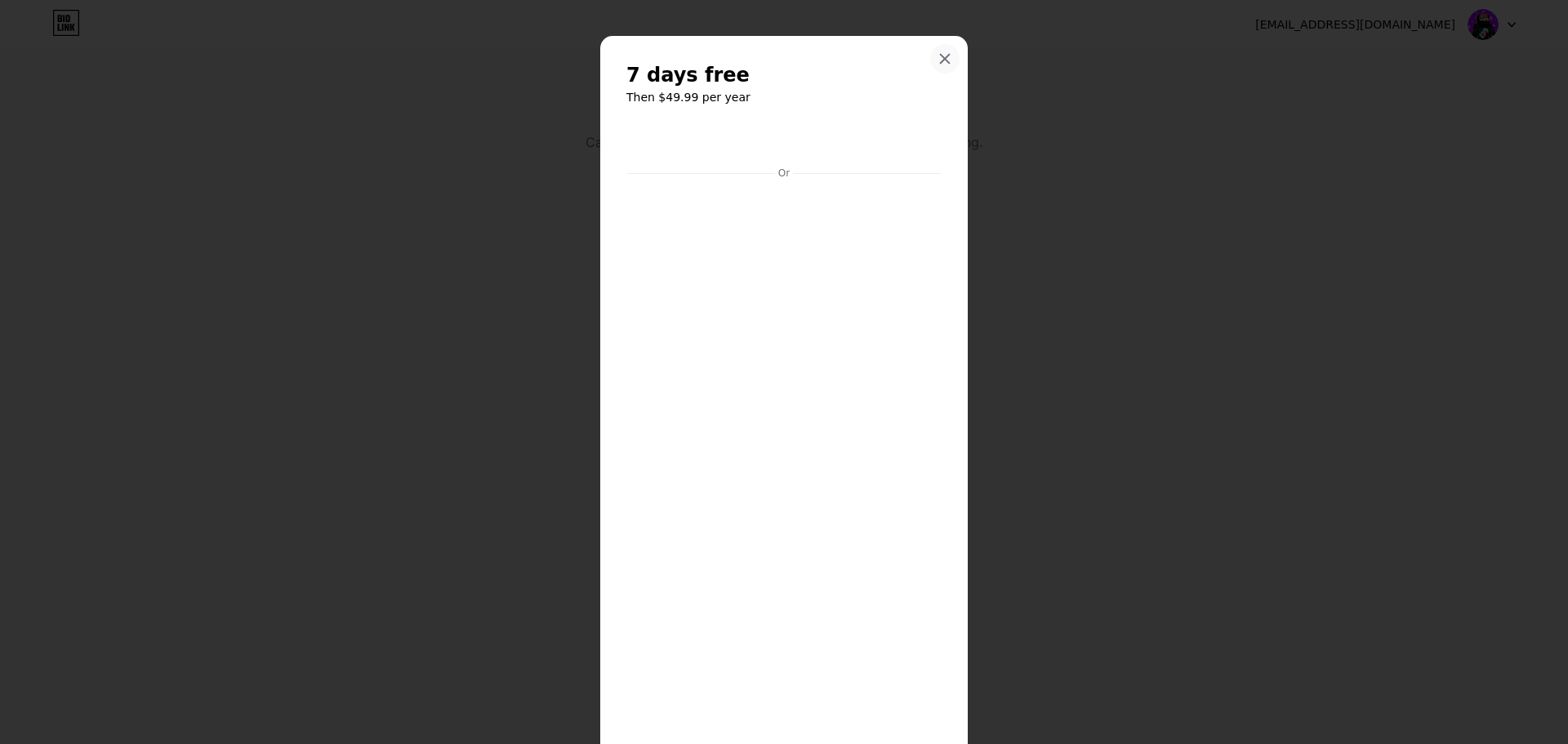
click at [939, 55] on icon at bounding box center [946, 59] width 14 height 14
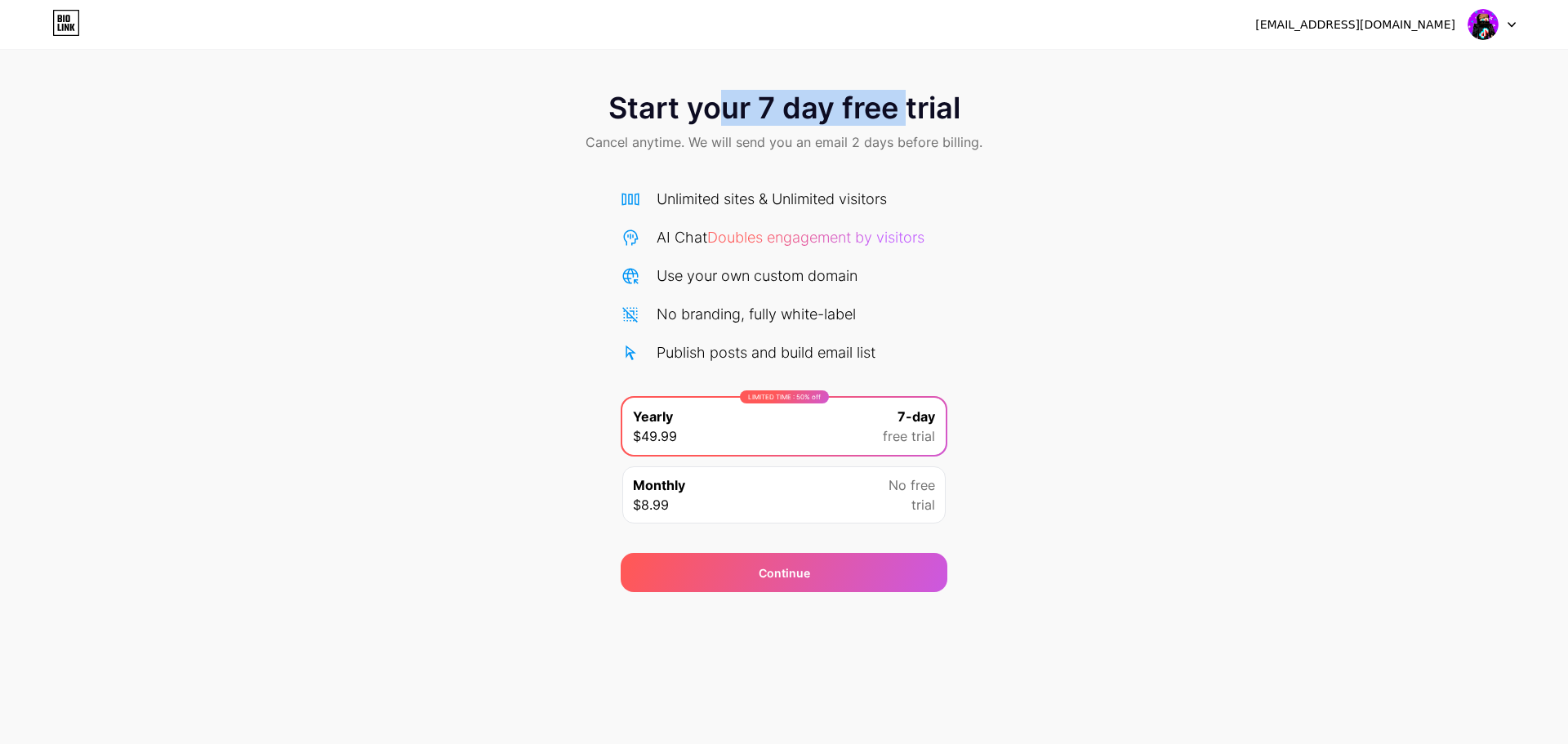
drag, startPoint x: 726, startPoint y: 124, endPoint x: 1126, endPoint y: 125, distance: 400.0
click at [1115, 125] on div "Start your 7 day free trial Cancel anytime. We will send you an email 2 days be…" at bounding box center [784, 124] width 1568 height 97
click at [919, 129] on div "Start your 7 day free trial Cancel anytime. We will send you an email 2 days be…" at bounding box center [784, 124] width 1568 height 97
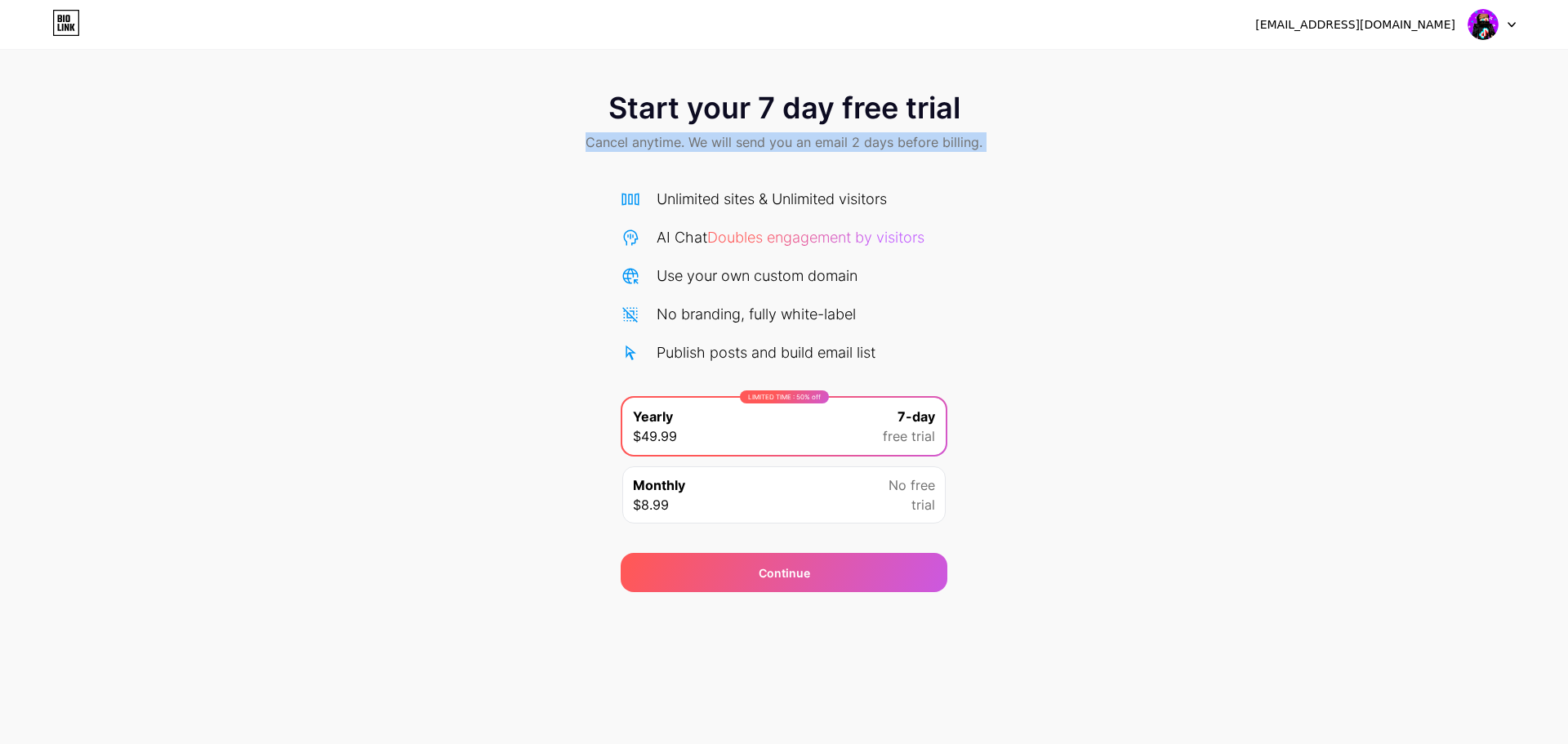
click at [919, 129] on div "Start your 7 day free trial Cancel anytime. We will send you an email 2 days be…" at bounding box center [784, 124] width 1568 height 97
click at [892, 156] on div "Start your 7 day free trial Cancel anytime. We will send you an email 2 days be…" at bounding box center [784, 124] width 1568 height 97
click at [917, 147] on span "Cancel anytime. We will send you an email 2 days before billing." at bounding box center [784, 142] width 397 height 19
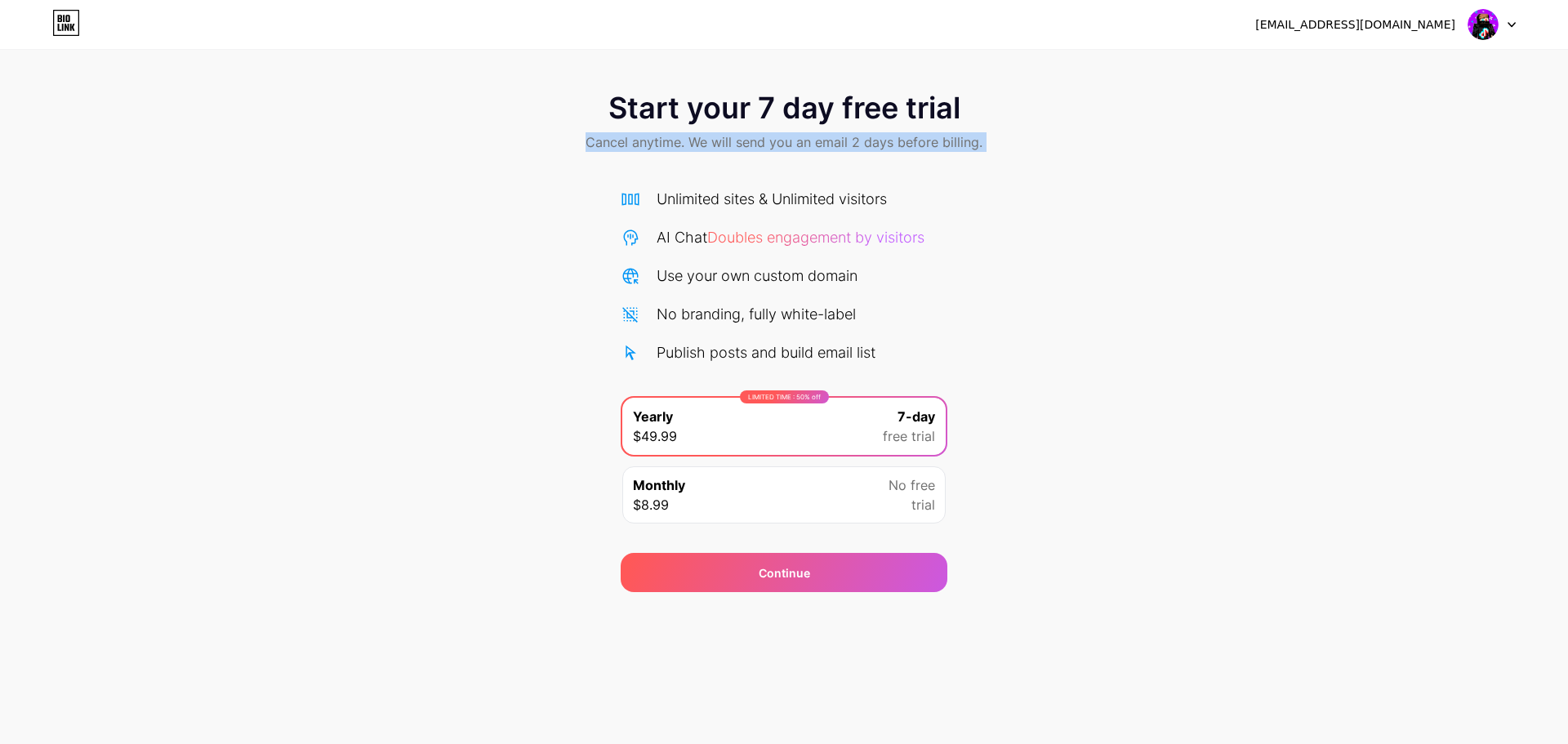
click at [917, 147] on span "Cancel anytime. We will send you an email 2 days before billing." at bounding box center [784, 142] width 397 height 19
click at [918, 141] on span "Cancel anytime. We will send you an email 2 days before billing." at bounding box center [784, 142] width 397 height 19
click at [919, 142] on span "Cancel anytime. We will send you an email 2 days before billing." at bounding box center [784, 142] width 397 height 19
click at [75, 23] on icon at bounding box center [66, 22] width 28 height 26
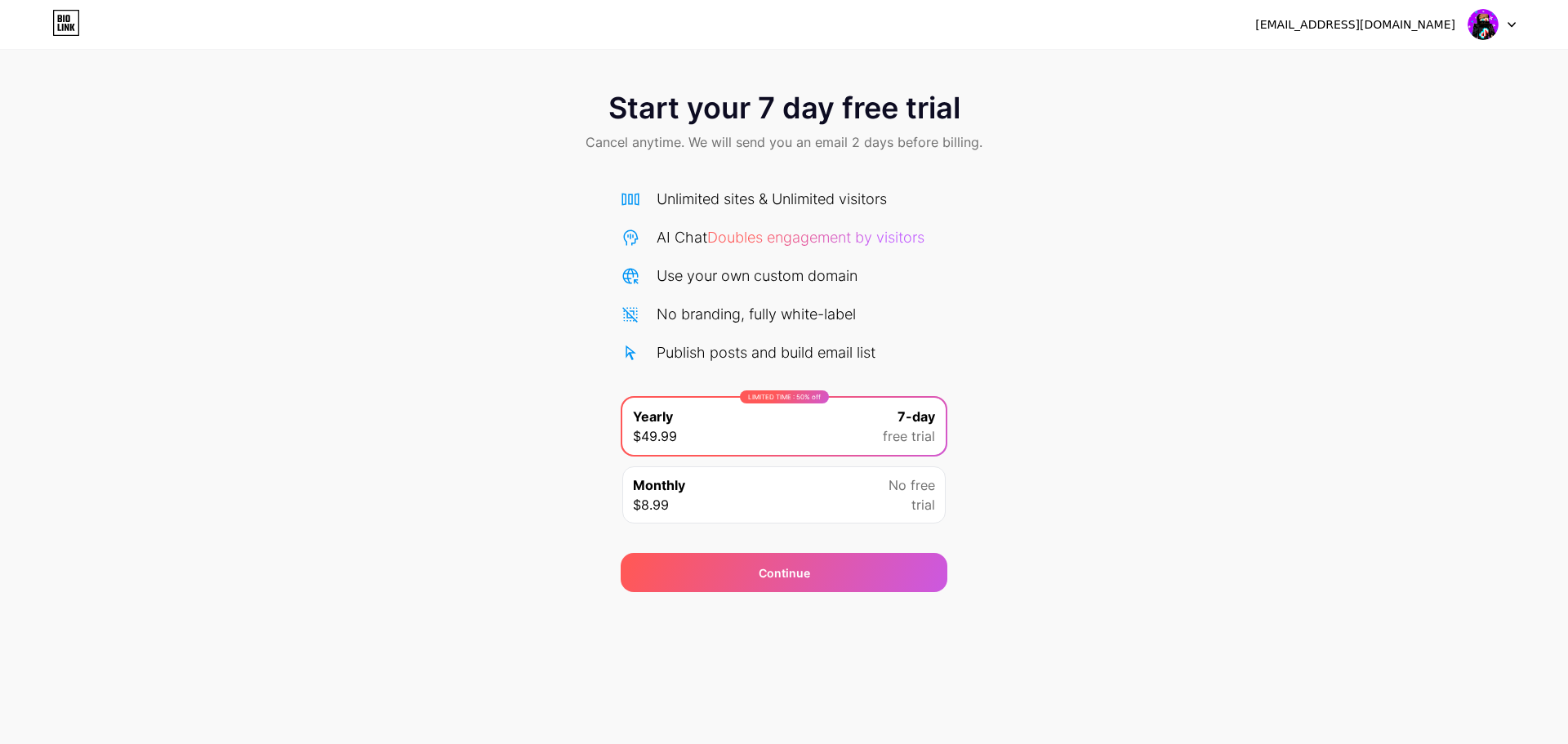
click at [823, 180] on div "Unlimited sites & Unlimited visitors AI Chat Doubles engagement by visitors Use…" at bounding box center [784, 352] width 327 height 362
click at [879, 149] on span "Cancel anytime. We will send you an email 2 days before billing." at bounding box center [784, 142] width 397 height 19
click at [881, 151] on span "Cancel anytime. We will send you an email 2 days before billing." at bounding box center [784, 142] width 397 height 19
click at [924, 206] on div "Unlimited sites & Unlimited visitors" at bounding box center [784, 198] width 327 height 22
click at [838, 475] on div "Monthly $8.99 No free trial" at bounding box center [784, 494] width 323 height 57
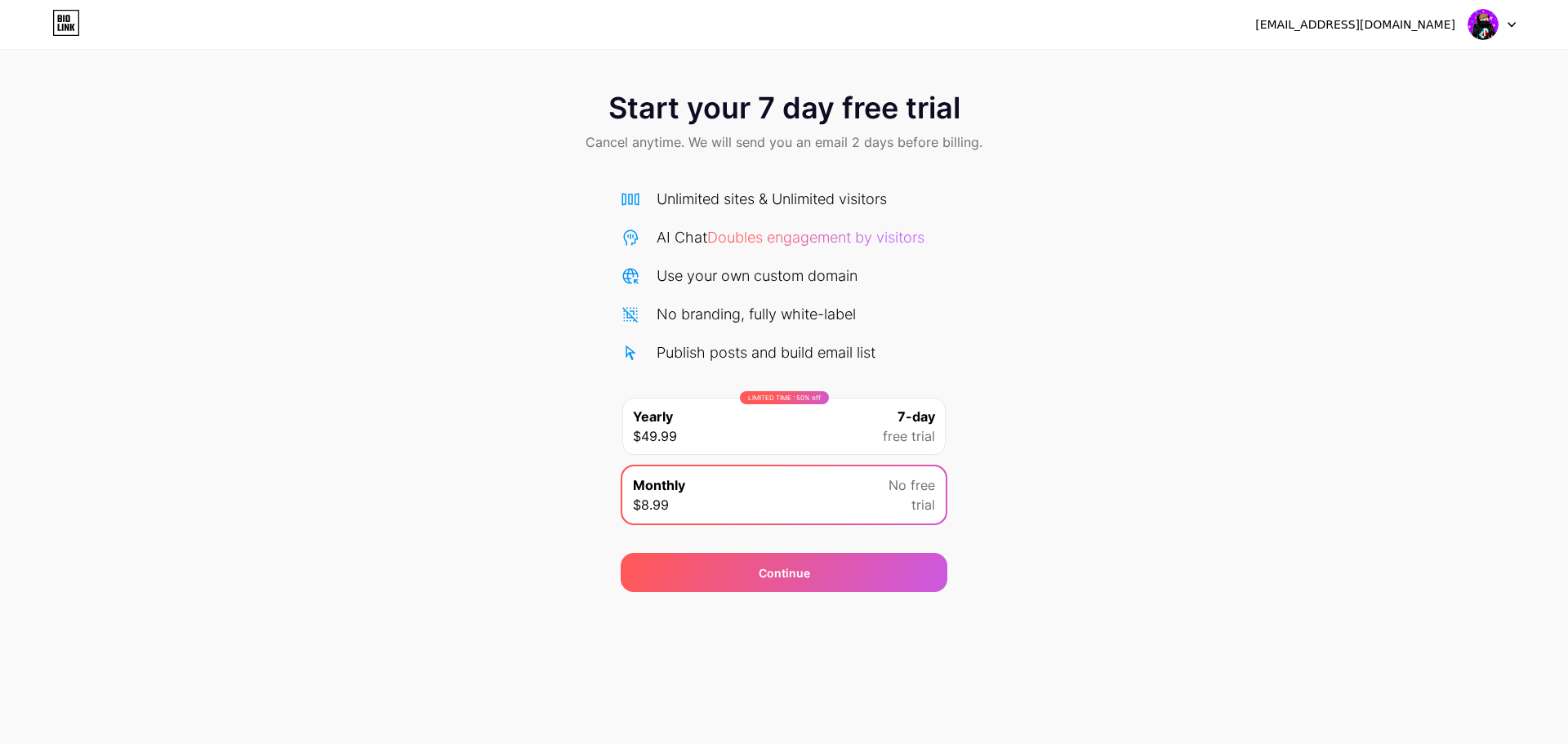
click at [934, 398] on div "LIMITED TIME : 50% off Yearly $49.99 7-day free trial" at bounding box center [784, 426] width 323 height 57
click at [1520, 39] on div "[EMAIL_ADDRESS][DOMAIN_NAME] Logout" at bounding box center [784, 24] width 1568 height 29
click at [1495, 23] on img at bounding box center [1483, 24] width 31 height 31
